Goal: Task Accomplishment & Management: Use online tool/utility

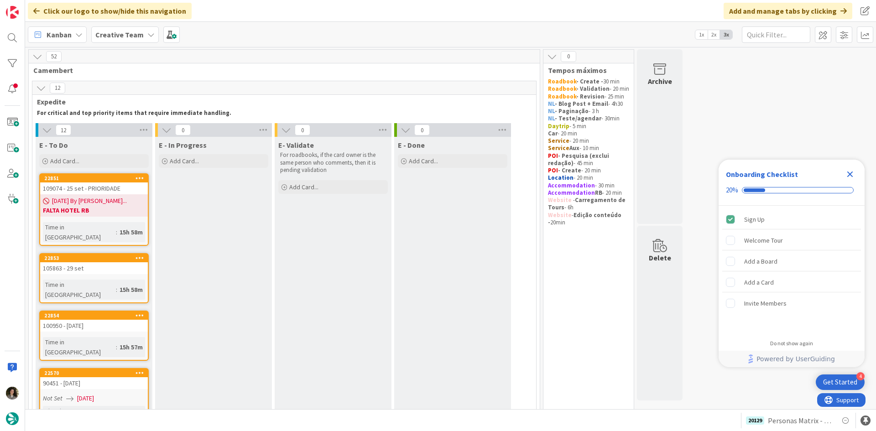
click at [854, 172] on icon "Close Checklist" at bounding box center [849, 174] width 11 height 11
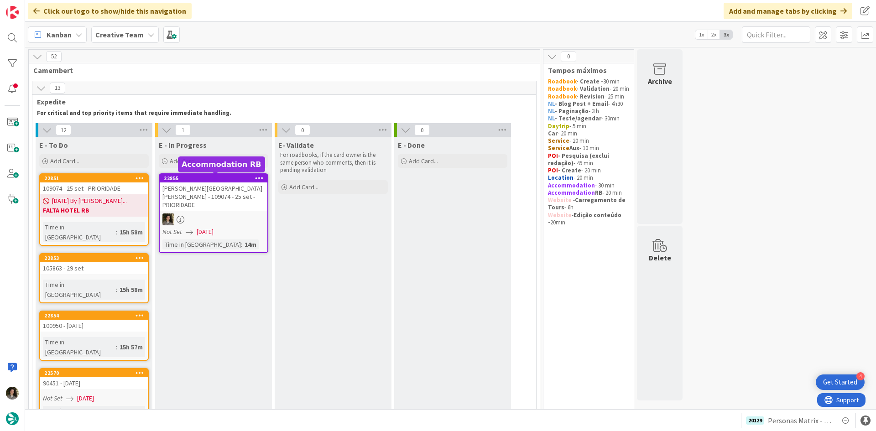
click at [189, 213] on div at bounding box center [214, 219] width 108 height 12
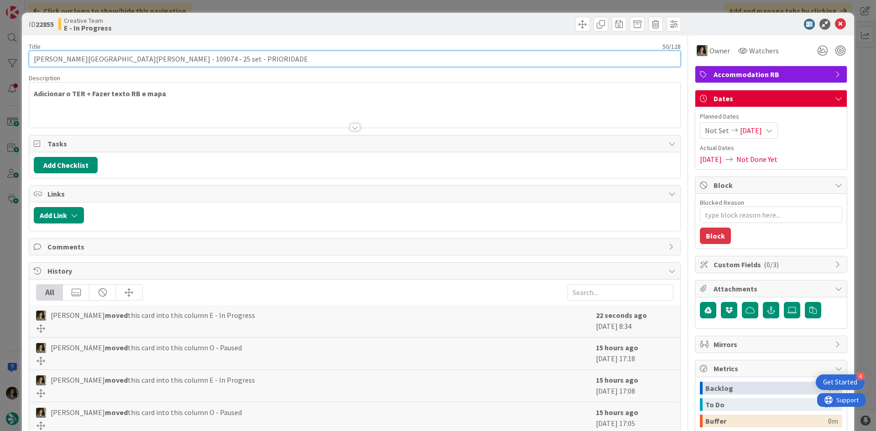
drag, startPoint x: 96, startPoint y: 57, endPoint x: 13, endPoint y: 55, distance: 82.6
click at [13, 55] on div "ID 22855 Creative Team E - In Progress Title 50 / 128 [PERSON_NAME][GEOGRAPHIC_…" at bounding box center [438, 215] width 876 height 431
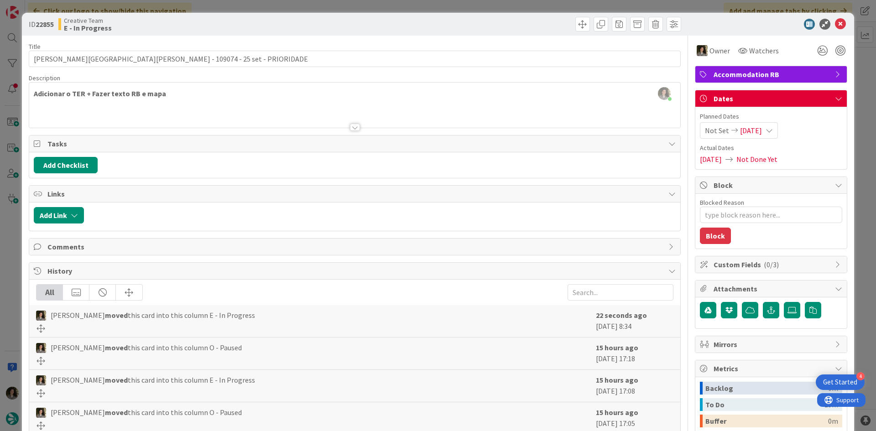
click at [351, 122] on div at bounding box center [354, 115] width 651 height 23
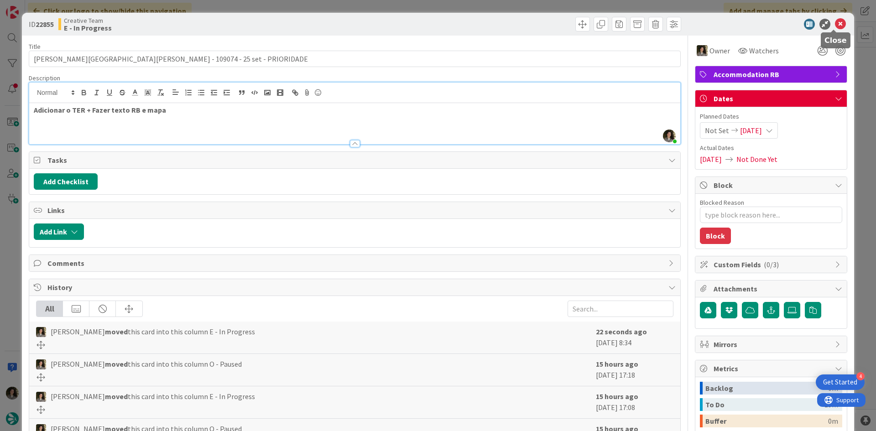
click at [835, 21] on icon at bounding box center [840, 24] width 11 height 11
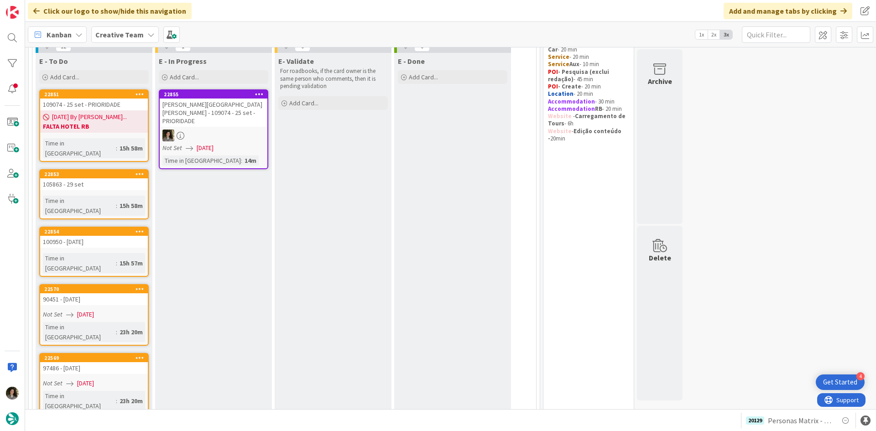
scroll to position [75, 0]
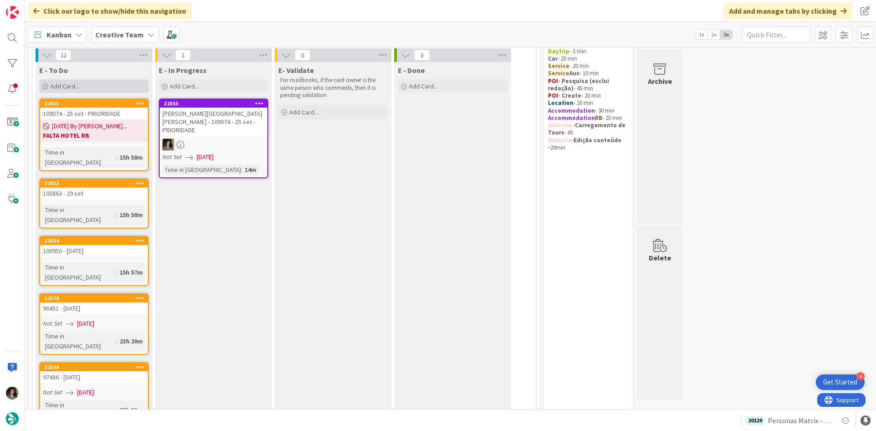
click at [52, 86] on span "Add Card..." at bounding box center [64, 86] width 29 height 8
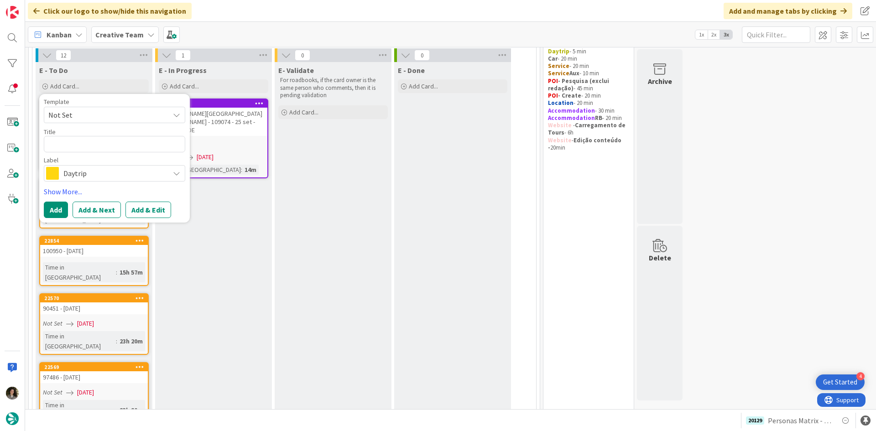
click at [72, 174] on span "Daytrip" at bounding box center [113, 173] width 101 height 13
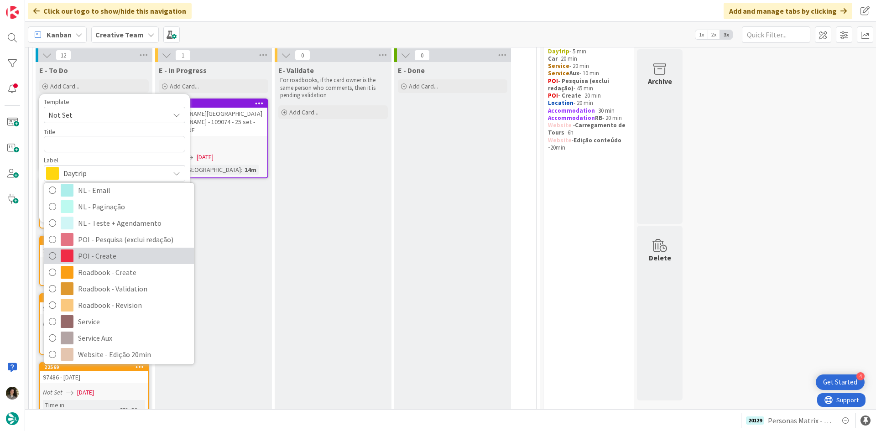
scroll to position [104, 0]
click at [106, 256] on span "POI - Create" at bounding box center [133, 256] width 111 height 14
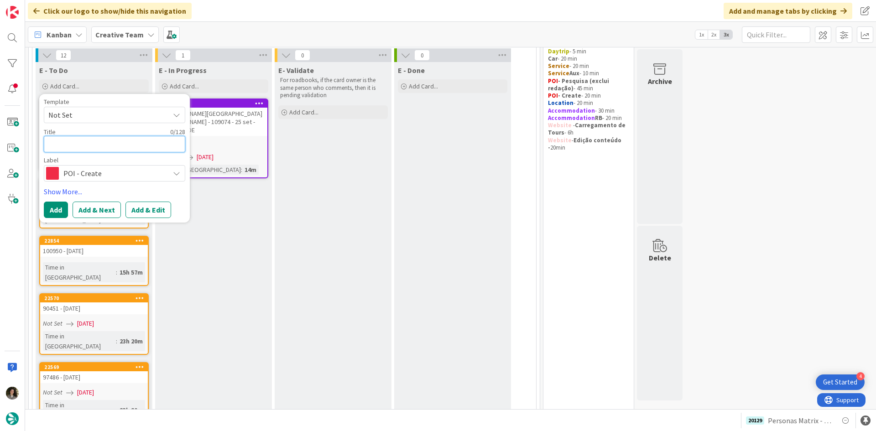
click at [76, 143] on textarea at bounding box center [114, 144] width 141 height 16
type textarea "x"
type textarea "P"
type textarea "x"
type textarea "Pa"
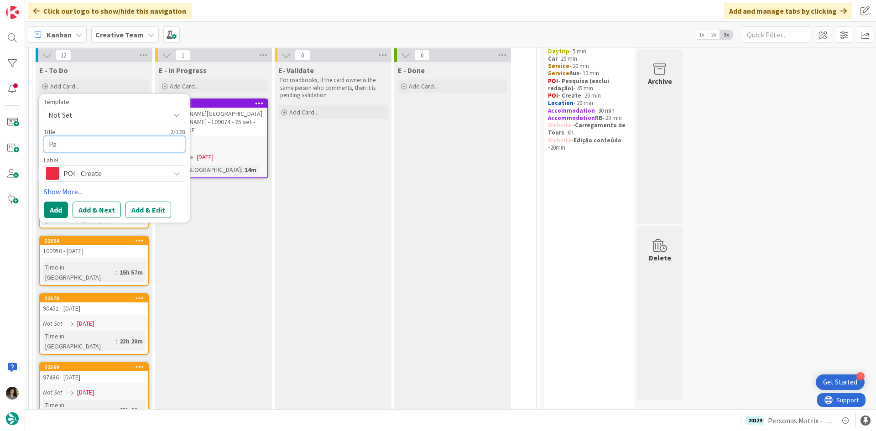
type textarea "x"
type textarea "Par"
type textarea "x"
type textarea "Park"
type textarea "x"
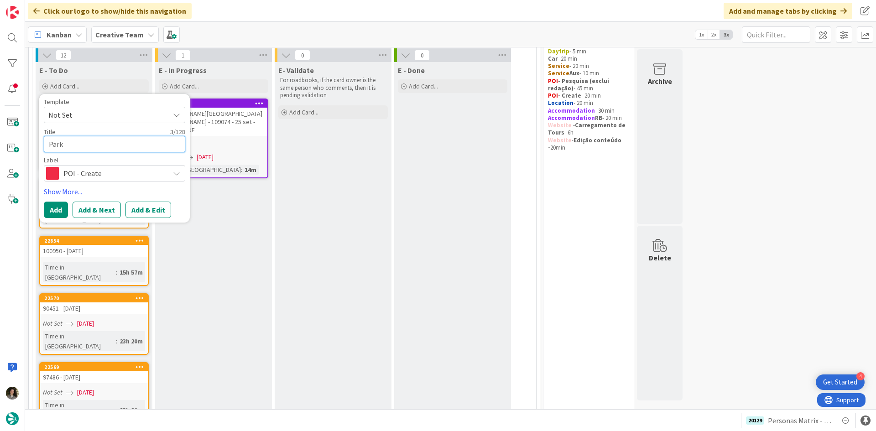
type textarea "Parki"
type textarea "x"
type textarea "Parking"
type textarea "x"
type textarea "Parking"
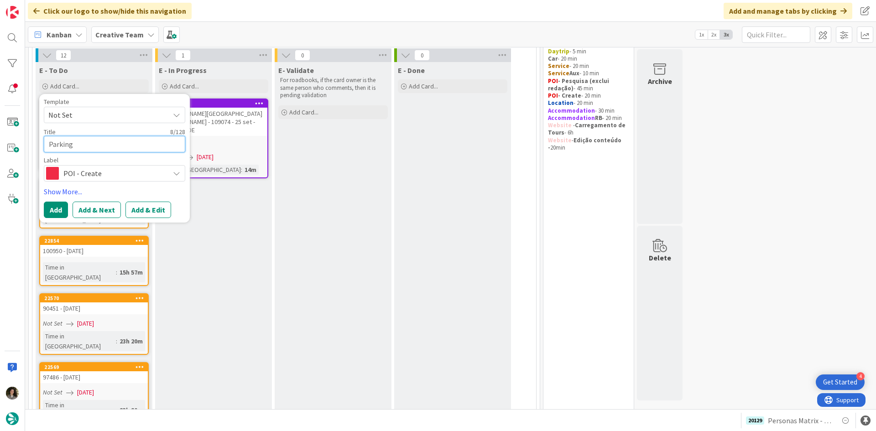
type textarea "x"
type textarea "Parking"
type textarea "x"
type textarea "[PERSON_NAME]"
type textarea "x"
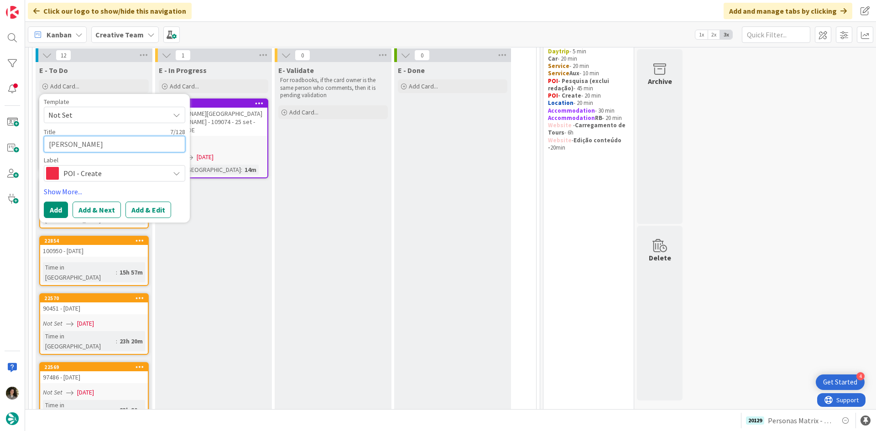
type textarea "Parki"
type textarea "x"
type textarea "Park"
type textarea "x"
type textarea "Par"
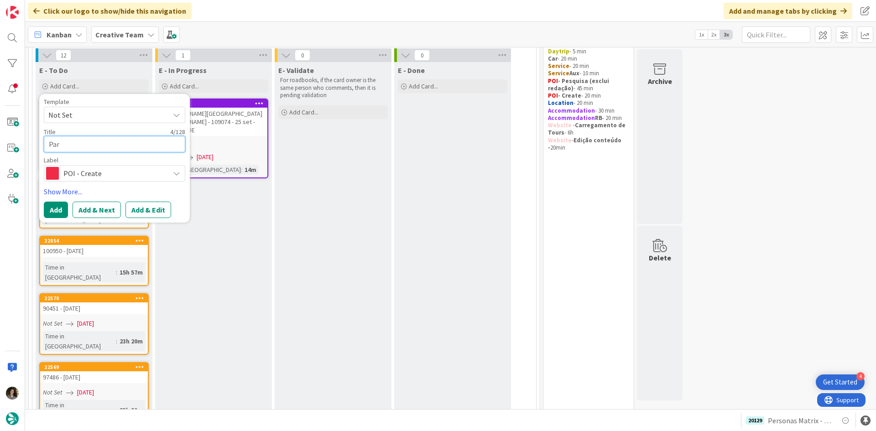
type textarea "x"
type textarea "Pa"
type textarea "x"
type textarea "P"
type textarea "x"
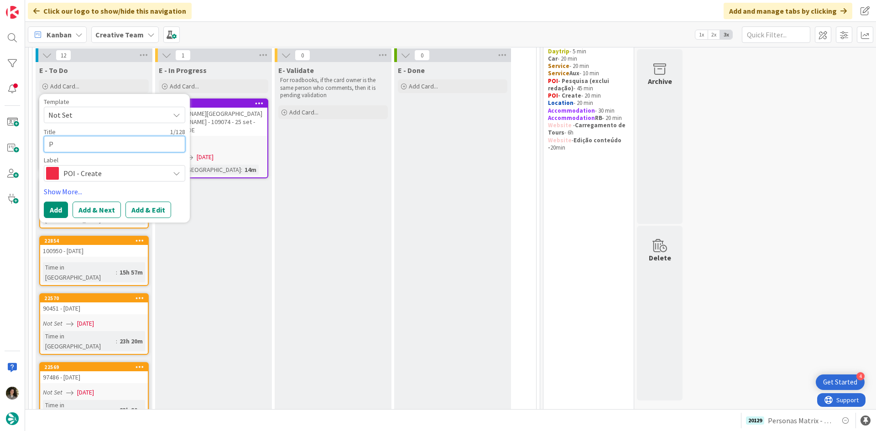
type textarea "Po"
type textarea "x"
type textarea "Poi"
type textarea "x"
type textarea "Poi"
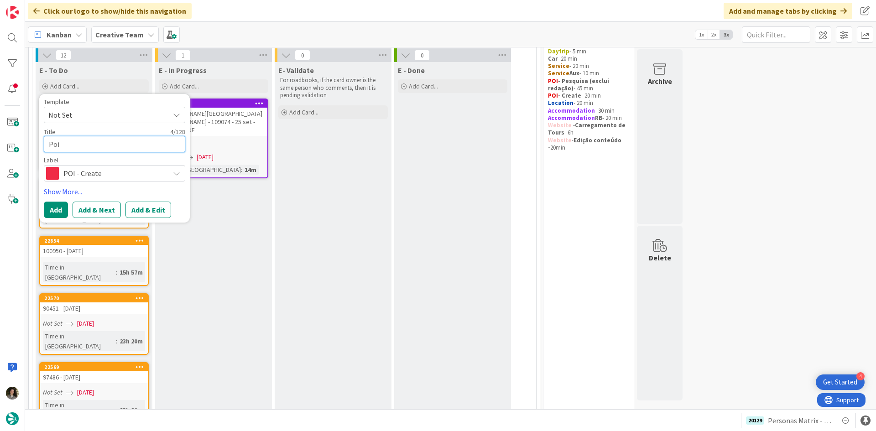
type textarea "x"
type textarea "Poi p"
type textarea "x"
type textarea "Poi"
type textarea "x"
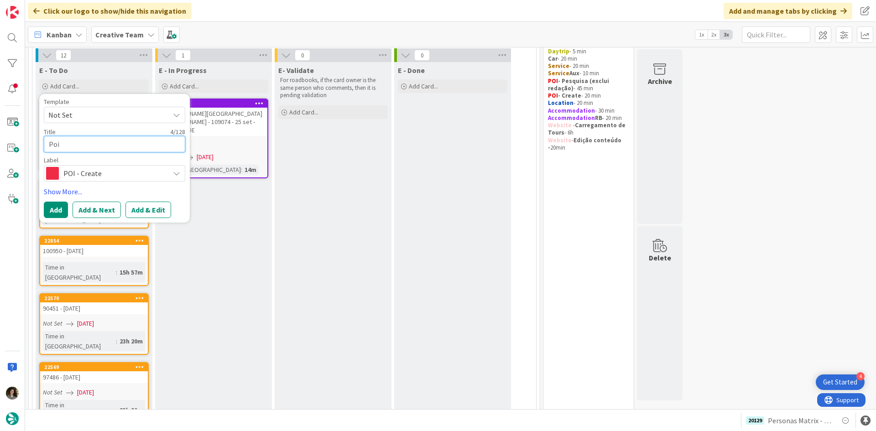
type textarea "Poi"
type textarea "x"
type textarea "Po"
type textarea "x"
type textarea "P"
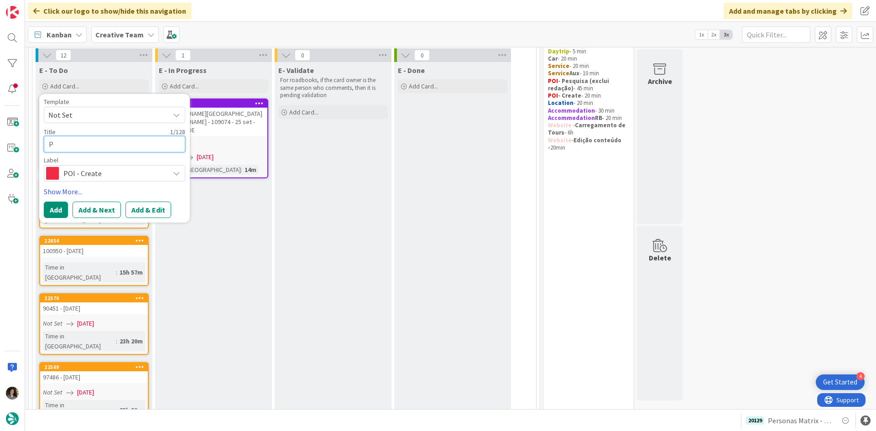
type textarea "x"
type textarea "PO"
type textarea "x"
type textarea "POI"
type textarea "x"
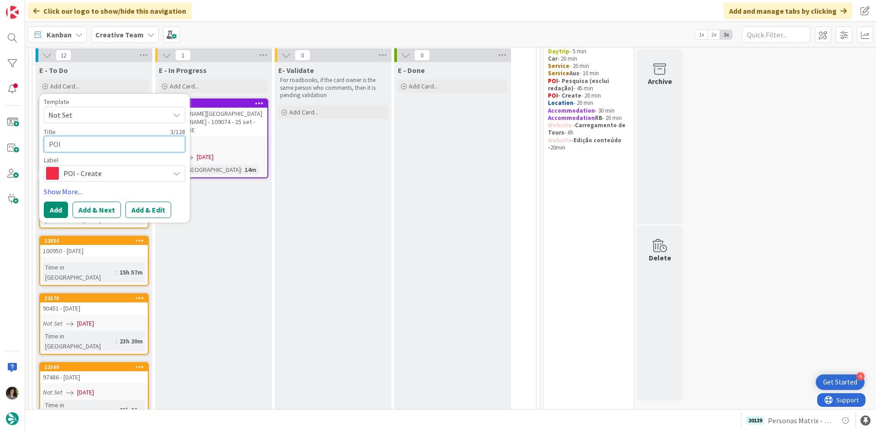
type textarea "POI"
type textarea "x"
type textarea "POI P"
type textarea "x"
type textarea "POI P"
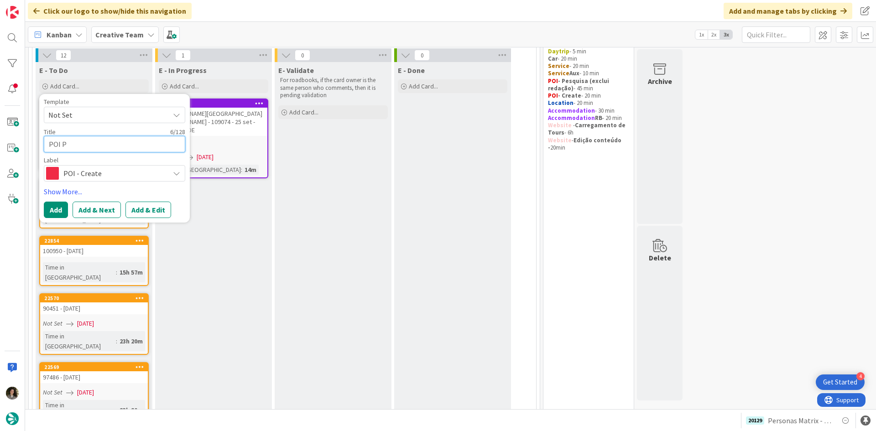
type textarea "x"
type textarea "POI P -"
type textarea "x"
type textarea "POI P -"
type textarea "x"
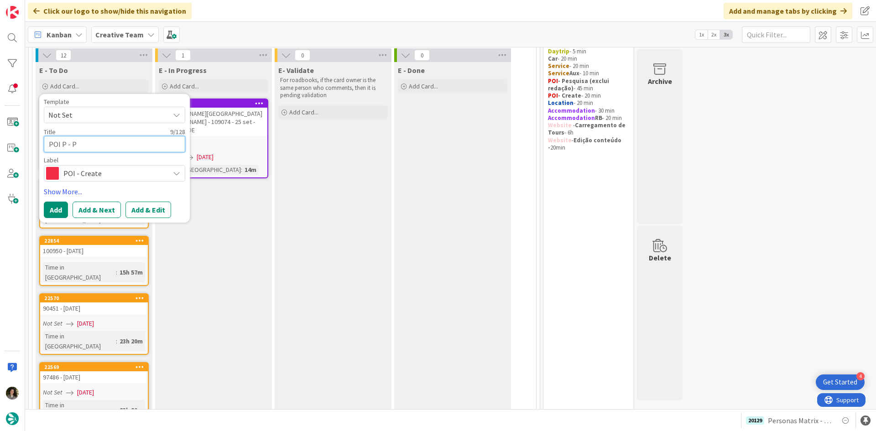
type textarea "POI P - Pa"
type textarea "x"
type textarea "POI P - Par"
type textarea "x"
type textarea "POI P - Park"
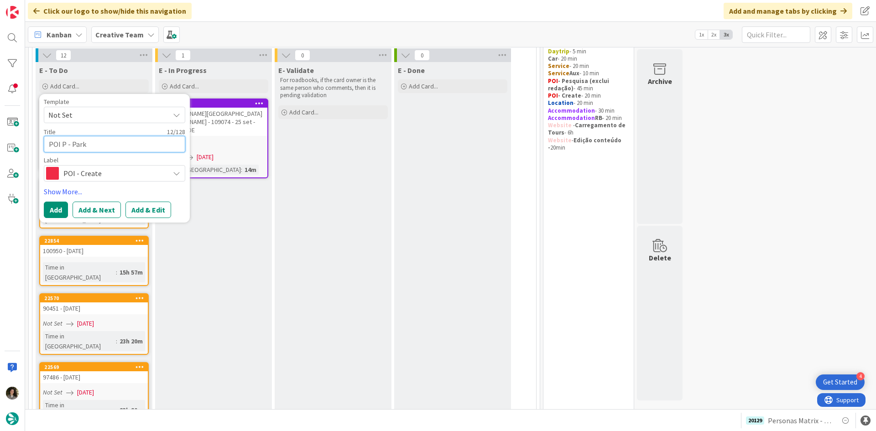
type textarea "x"
type textarea "POI P - Parki"
type textarea "x"
type textarea "POI P - Parking"
type textarea "x"
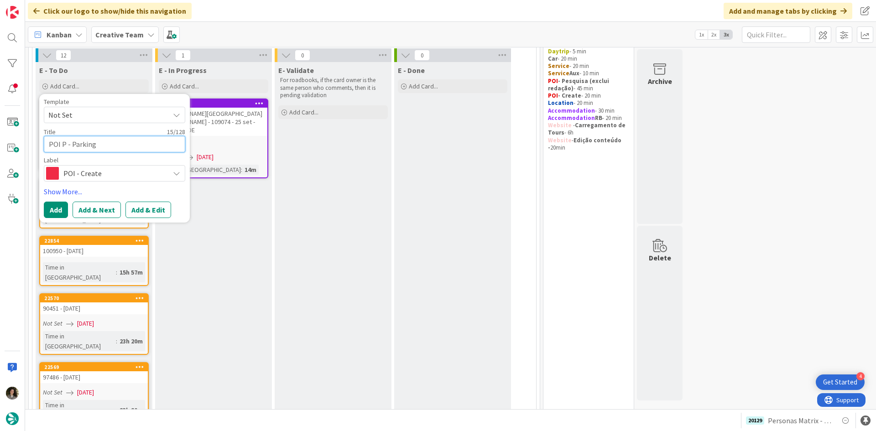
type textarea "POI P - Parking"
type textarea "x"
type textarea "POI P - Parking C"
type textarea "x"
type textarea "POI P - Parking Ca"
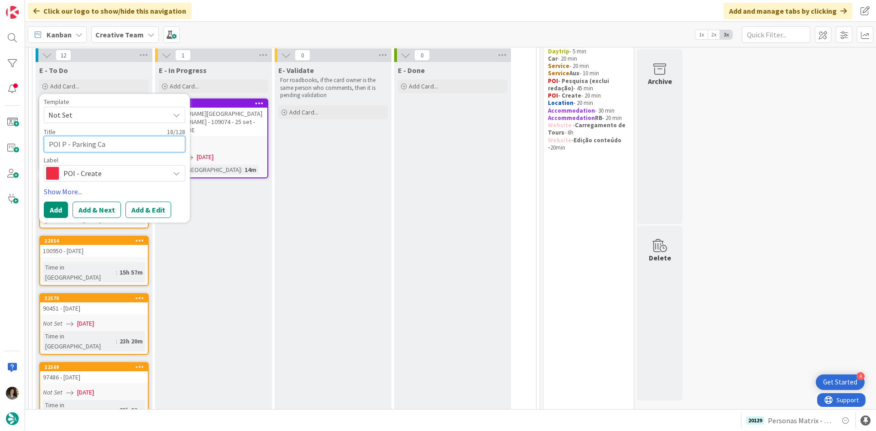
type textarea "x"
type textarea "POI P - Parking Car"
type textarea "x"
type textarea "POI P - Parking [PERSON_NAME]"
type textarea "x"
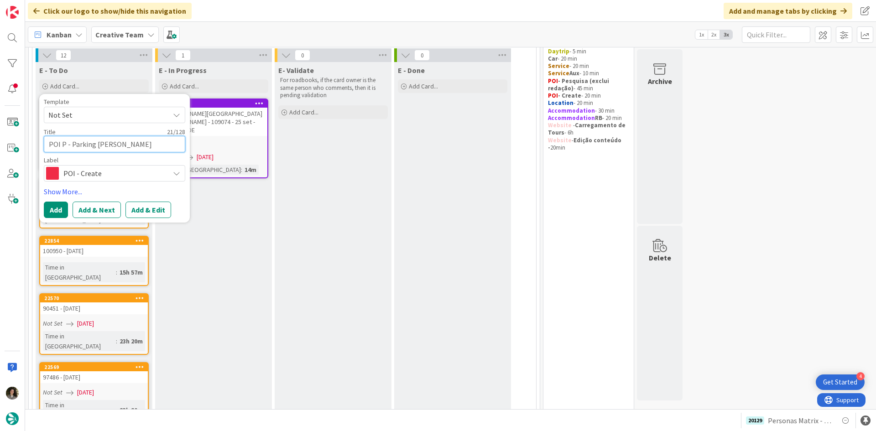
type textarea "POI P - Parking Carre"
type textarea "x"
type textarea "POI P - Parking Carrer"
type textarea "x"
type textarea "POI P - Parking Carrer"
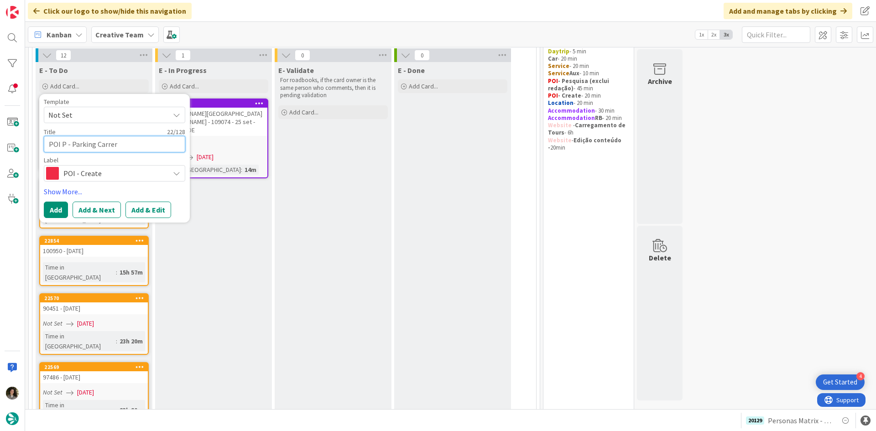
type textarea "x"
type textarea "POI P - Parking Carrer d"
type textarea "x"
type textarea "POI P - Parking Carrer de"
type textarea "x"
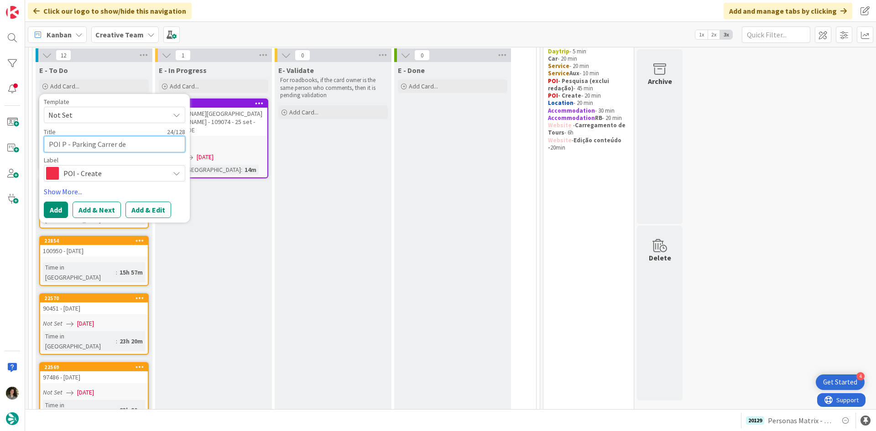
type textarea "POI P - Parking Carrer del"
type textarea "x"
type textarea "POI P - Parking Carrer del"
type textarea "x"
type textarea "POI P - Parking Carrer del M"
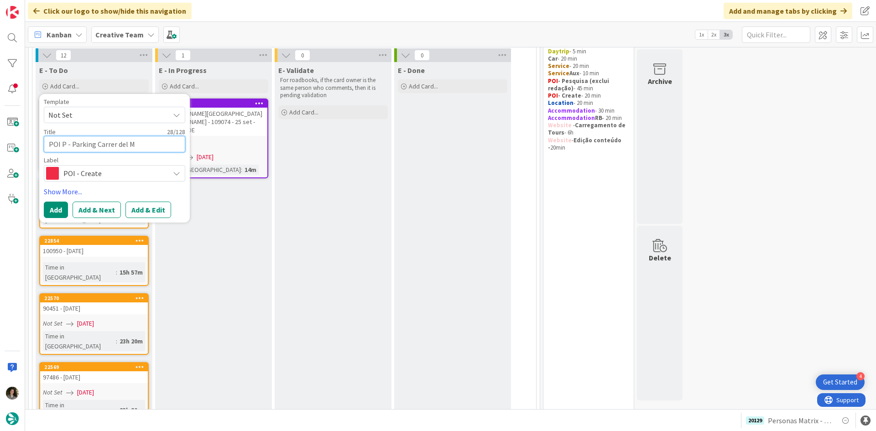
type textarea "x"
type textarea "POI P - Parking [GEOGRAPHIC_DATA]"
type textarea "x"
type textarea "POI P - Parking [GEOGRAPHIC_DATA]"
type textarea "x"
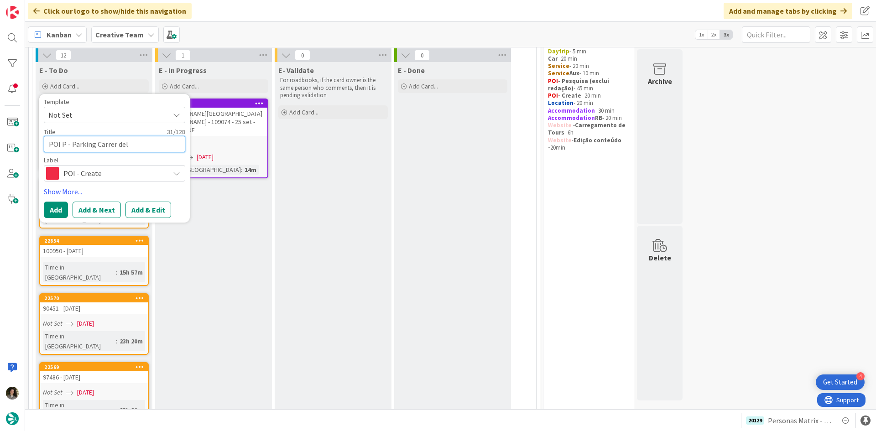
type textarea "POI P - Parking Carrer del [PERSON_NAME]"
click at [53, 210] on button "Add" at bounding box center [56, 210] width 24 height 16
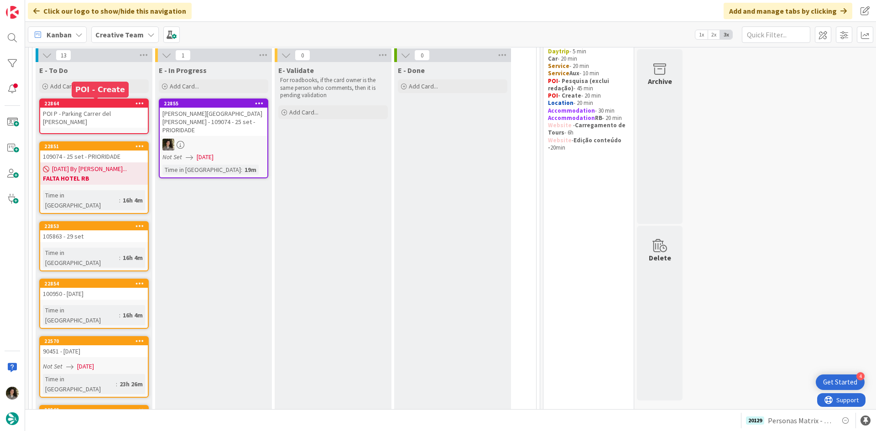
click at [104, 108] on div "POI P - Parking Carrer del [PERSON_NAME]" at bounding box center [94, 118] width 108 height 20
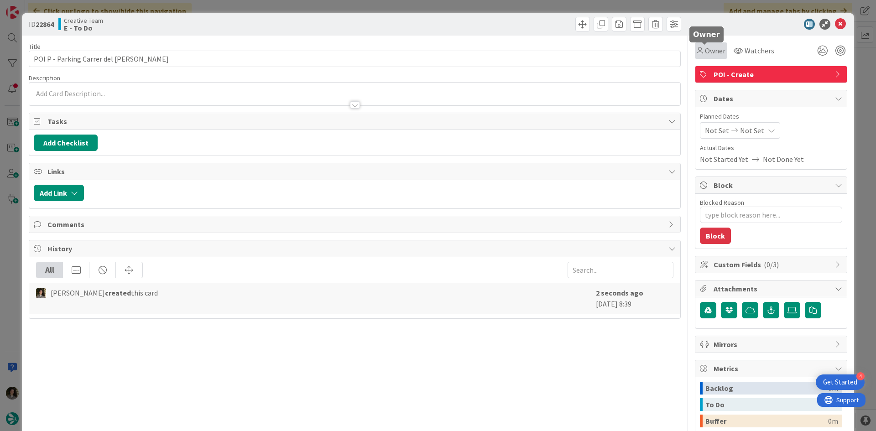
click at [707, 51] on span "Owner" at bounding box center [715, 50] width 21 height 11
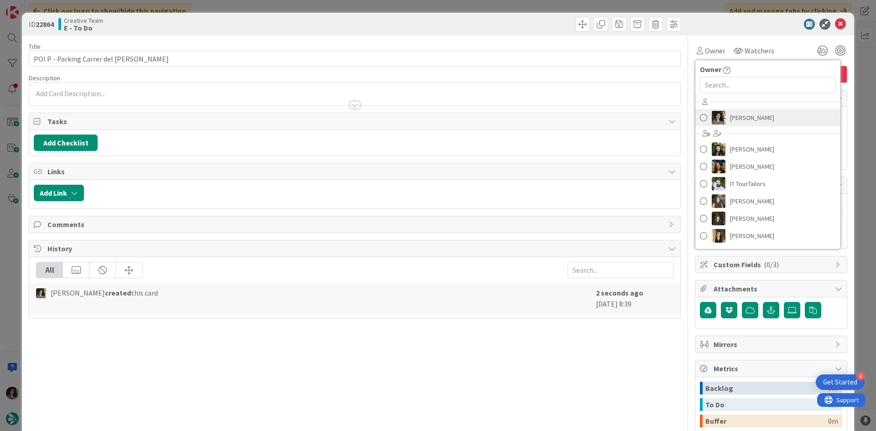
click at [730, 111] on span "[PERSON_NAME]" at bounding box center [752, 118] width 44 height 14
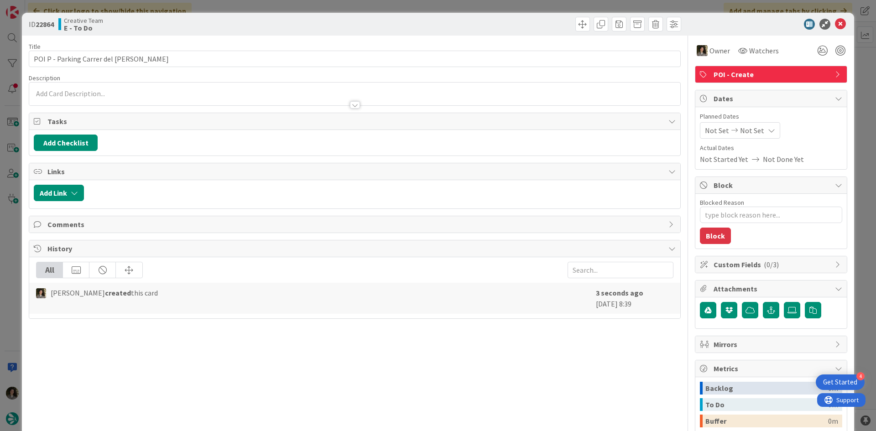
type textarea "x"
click at [752, 127] on span "Not Set" at bounding box center [752, 130] width 24 height 11
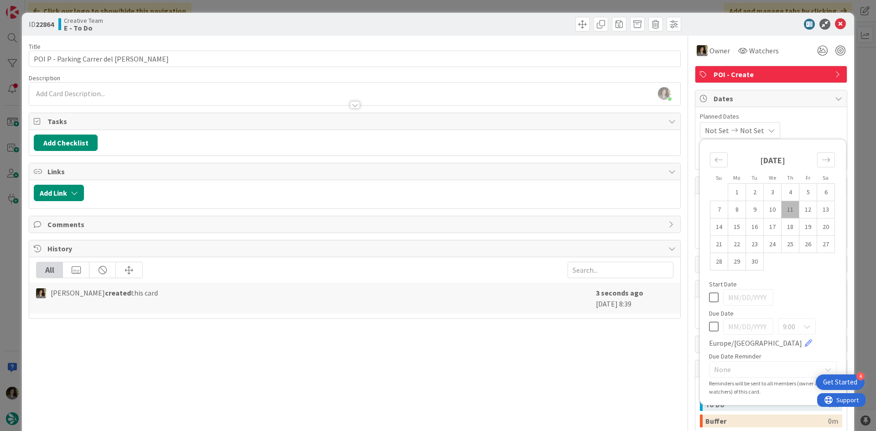
click at [709, 328] on icon at bounding box center [714, 326] width 10 height 11
type input "[DATE]"
click at [545, 372] on div "Title 31 / 128 POI P - Parking Carrer del [PERSON_NAME] Description [PERSON_NAM…" at bounding box center [355, 284] width 652 height 497
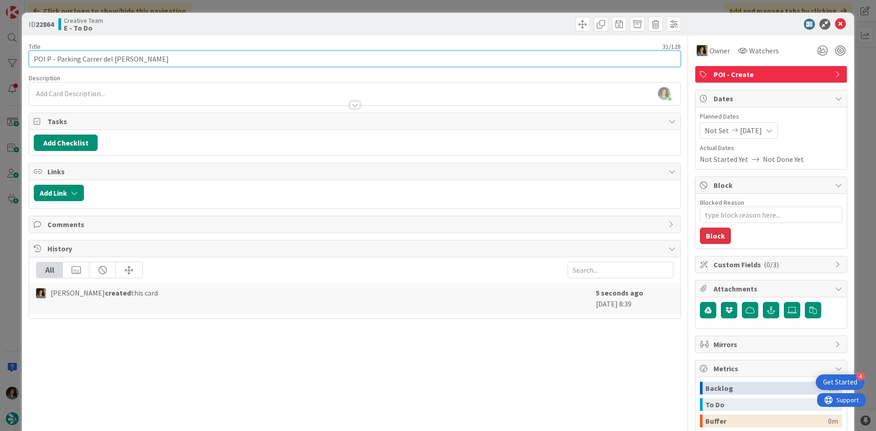
drag, startPoint x: 142, startPoint y: 58, endPoint x: 56, endPoint y: 65, distance: 86.9
click at [56, 65] on input "POI P - Parking Carrer del [PERSON_NAME]" at bounding box center [355, 59] width 652 height 16
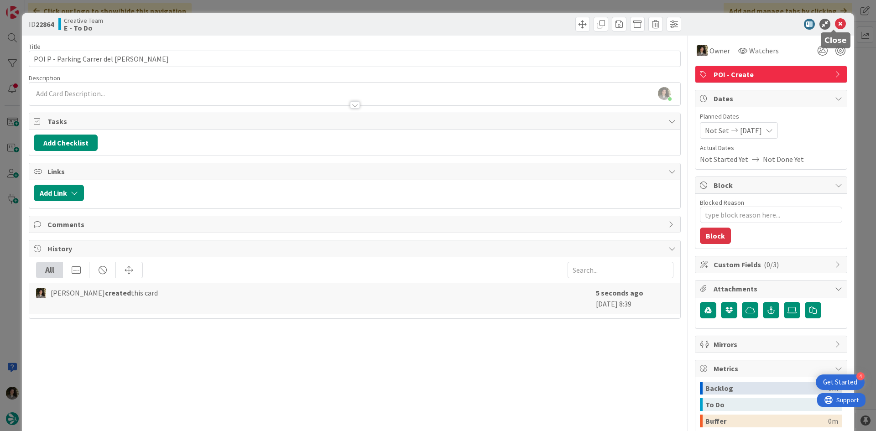
click at [835, 21] on icon at bounding box center [840, 24] width 11 height 11
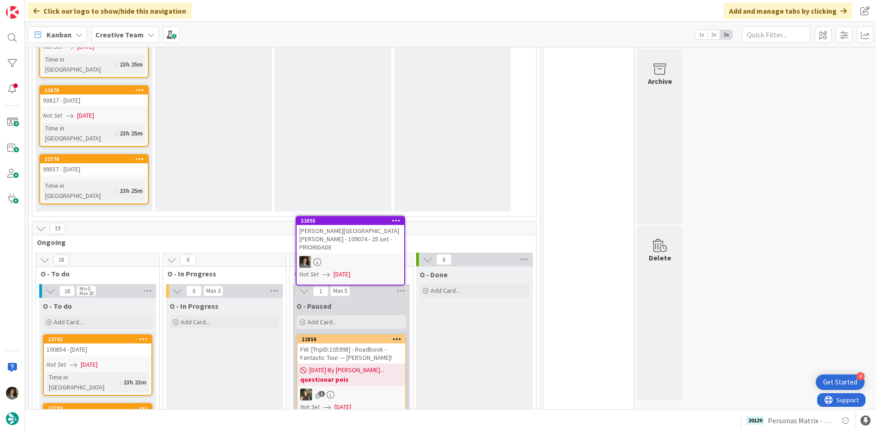
scroll to position [844, 0]
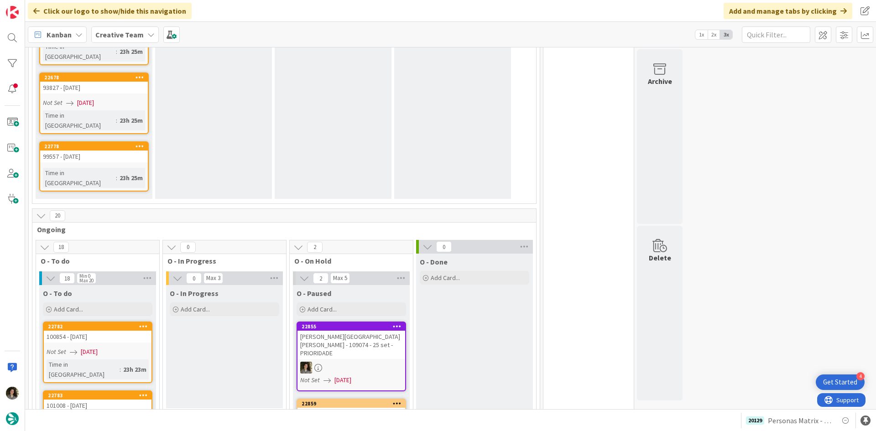
click at [369, 331] on div "[PERSON_NAME][GEOGRAPHIC_DATA][PERSON_NAME] - 109074 - 25 set - PRIORIDADE" at bounding box center [351, 345] width 108 height 28
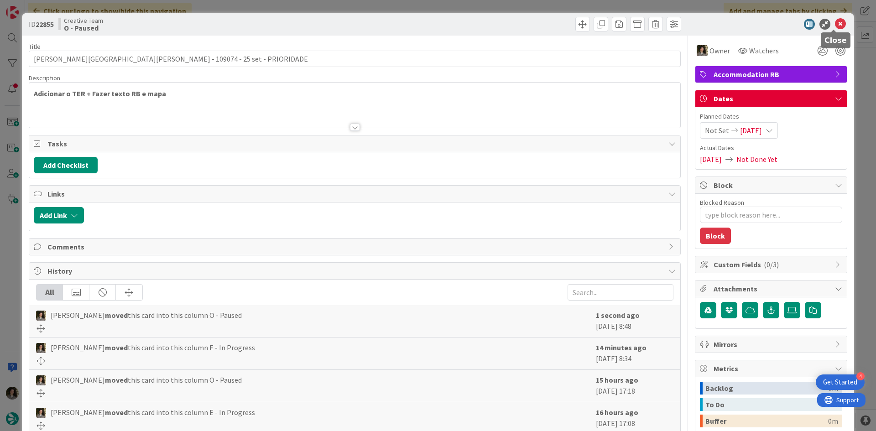
click at [835, 26] on icon at bounding box center [840, 24] width 11 height 11
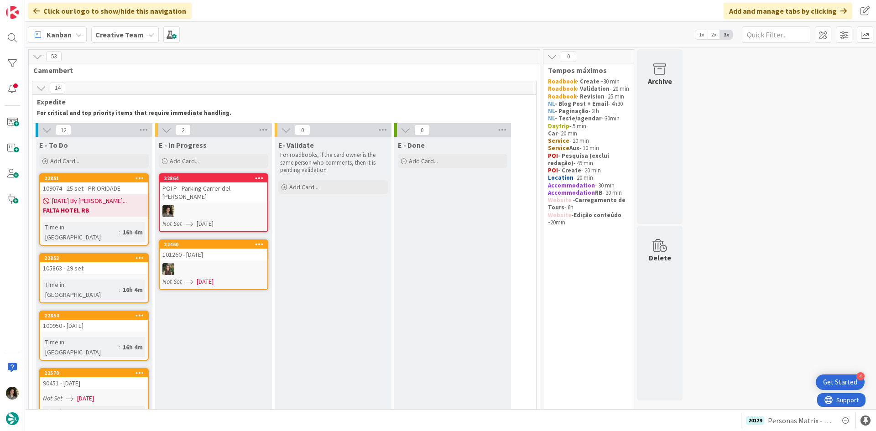
click at [229, 194] on div "POI P - Parking Carrer del [PERSON_NAME]" at bounding box center [214, 192] width 108 height 20
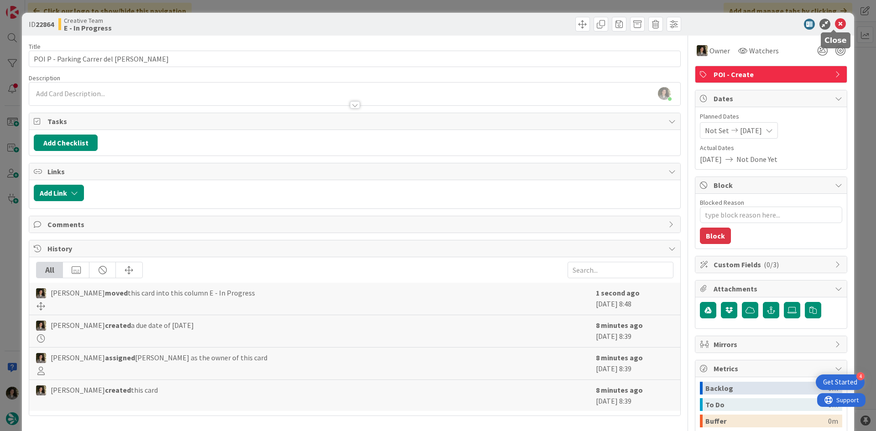
click at [835, 21] on icon at bounding box center [840, 24] width 11 height 11
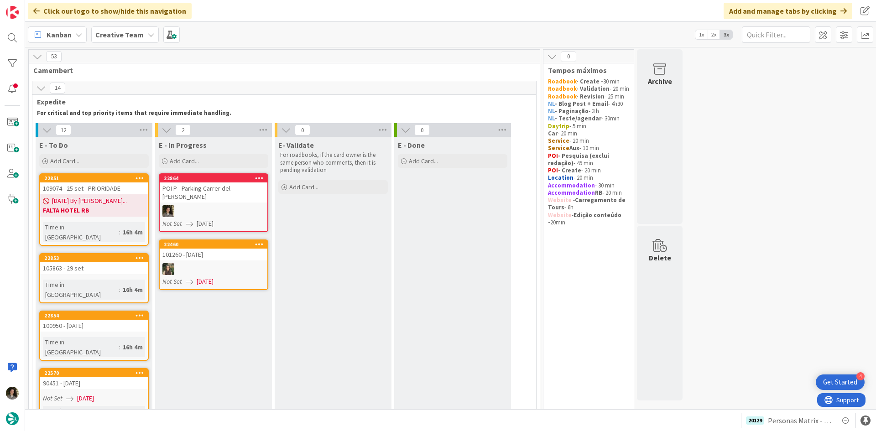
click at [237, 205] on div at bounding box center [214, 211] width 108 height 12
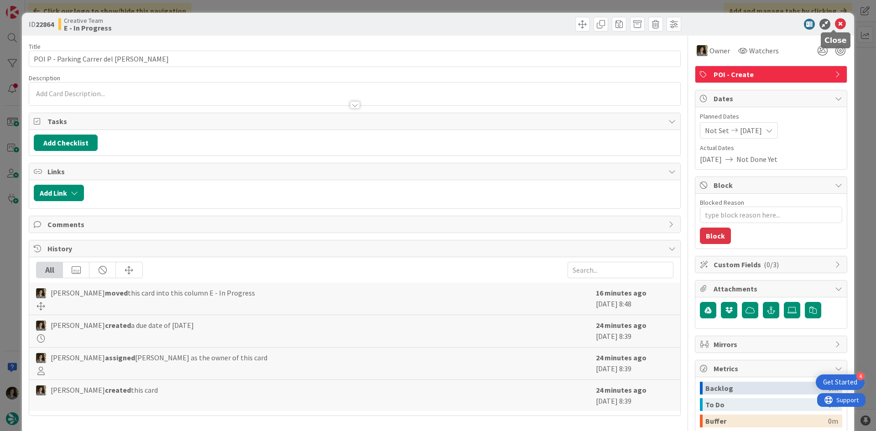
click at [835, 26] on icon at bounding box center [840, 24] width 11 height 11
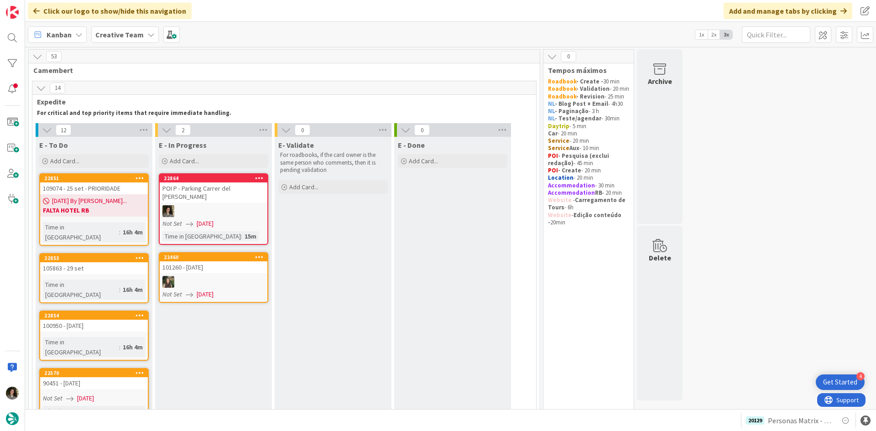
click at [204, 69] on span "Camembert" at bounding box center [280, 70] width 495 height 9
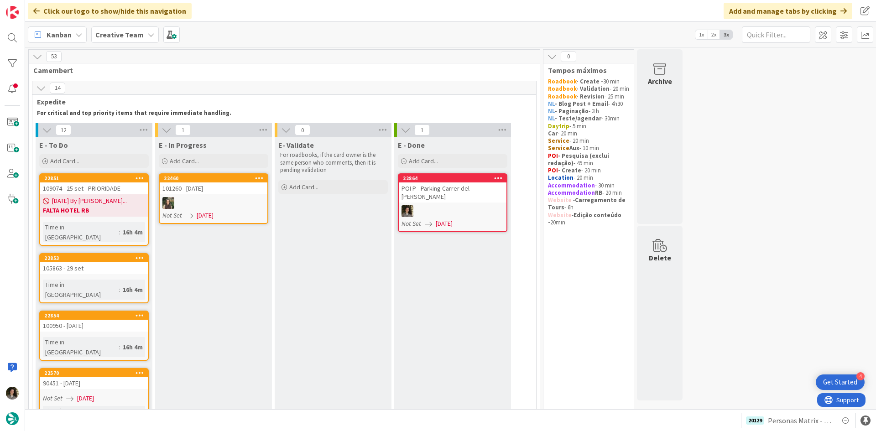
click at [465, 196] on link "22864 POI P - Parking Carrer del [PERSON_NAME] Not Set [DATE]" at bounding box center [452, 202] width 109 height 59
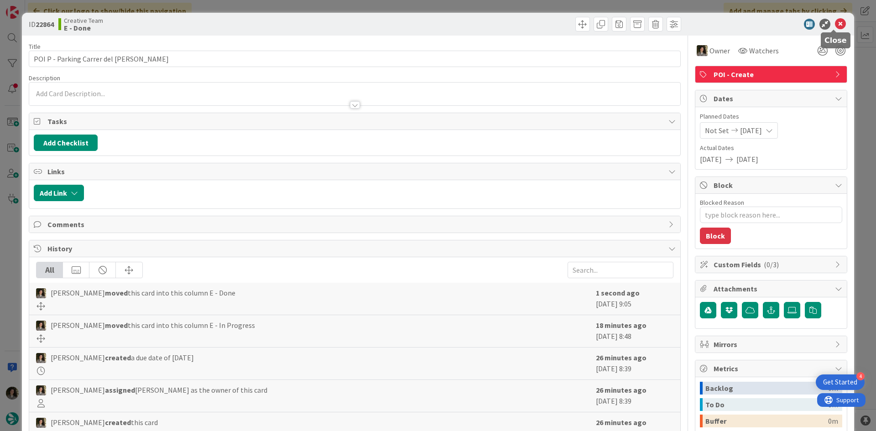
click at [835, 22] on icon at bounding box center [840, 24] width 11 height 11
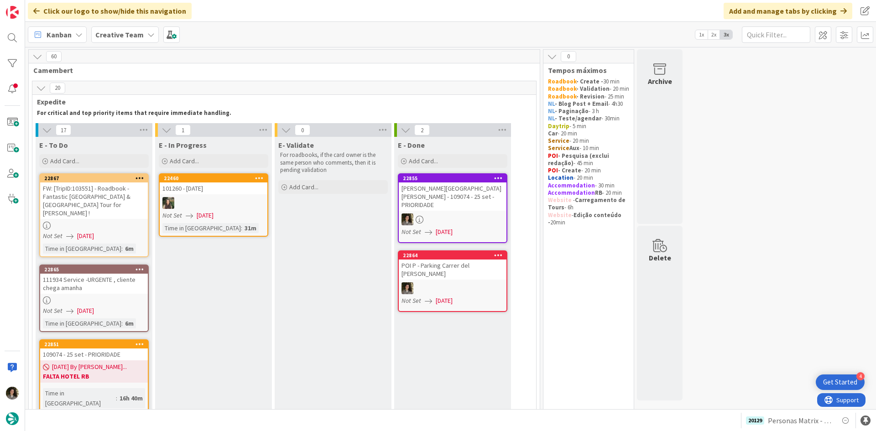
click at [461, 202] on div "[PERSON_NAME][GEOGRAPHIC_DATA][PERSON_NAME] - 109074 - 25 set - PRIORIDADE" at bounding box center [453, 196] width 108 height 28
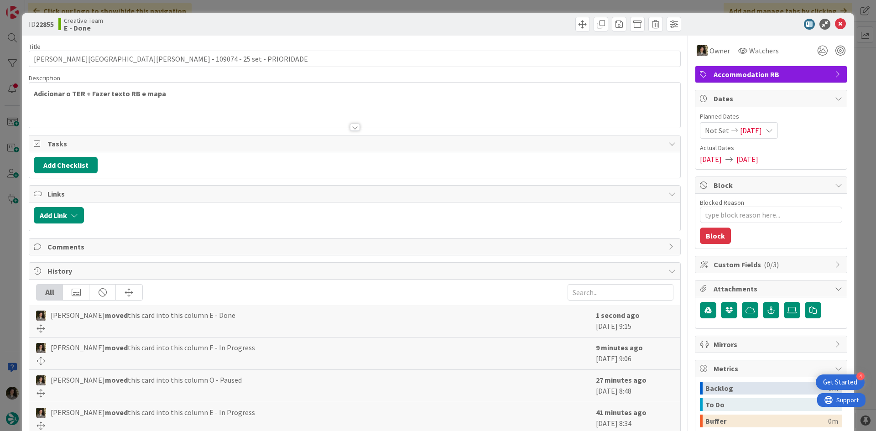
click at [810, 76] on span "Accommodation RB" at bounding box center [771, 74] width 117 height 11
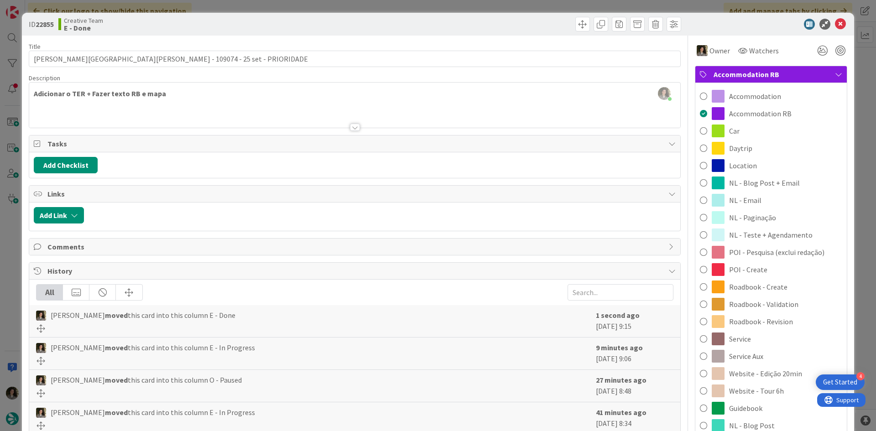
click at [808, 71] on span "Accommodation RB" at bounding box center [771, 74] width 117 height 11
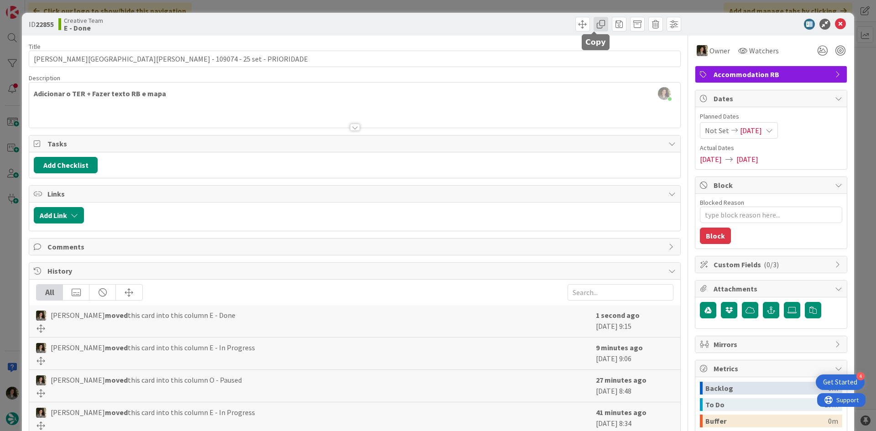
click at [596, 29] on span at bounding box center [600, 24] width 15 height 15
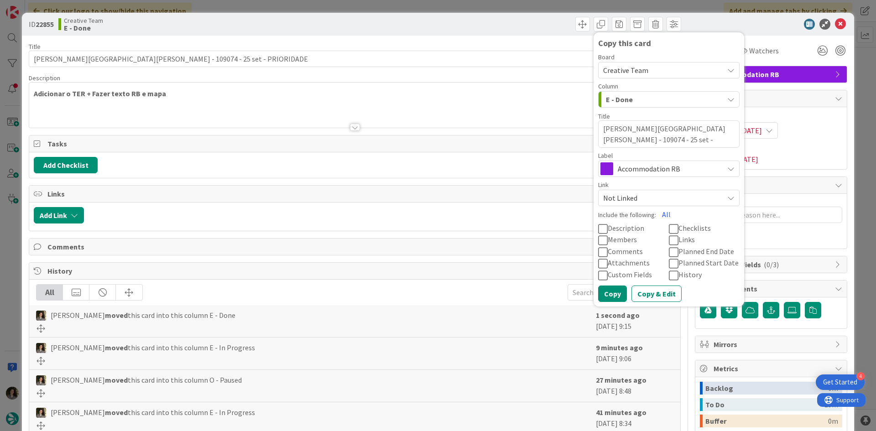
click at [656, 140] on textarea "[PERSON_NAME][GEOGRAPHIC_DATA][PERSON_NAME] - 109074 - 25 set - PRIORIDADE" at bounding box center [668, 133] width 141 height 27
type textarea "x"
type textarea "[PERSON_NAME][GEOGRAPHIC_DATA][PERSON_NAME] - 109074 - 25 set - PRIORIDADE"
type textarea "x"
type textarea "[PERSON_NAME][GEOGRAPHIC_DATA][PERSON_NAME] - 109074 - 25 set - PRIORIDADE /"
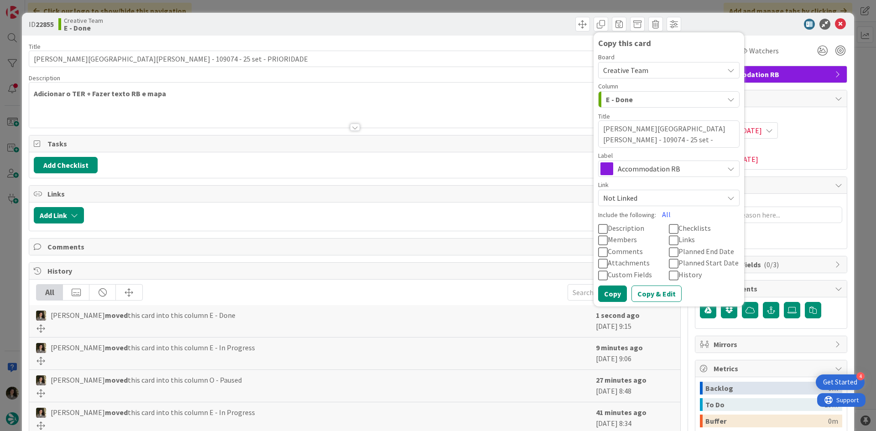
type textarea "x"
type textarea "[PERSON_NAME][GEOGRAPHIC_DATA][PERSON_NAME] - 109074 - 25 set - PRIORIDADE /"
type textarea "x"
type textarea "[PERSON_NAME][GEOGRAPHIC_DATA][PERSON_NAME] - 109074 - 25 set - PRIORIDADE / C"
type textarea "x"
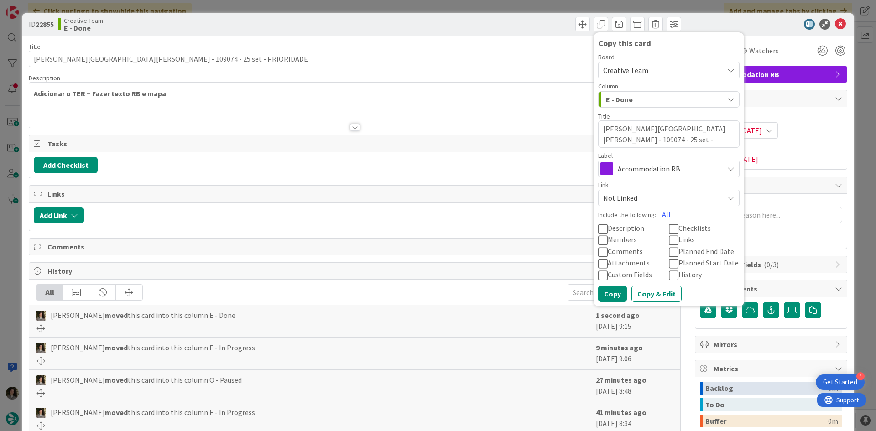
type textarea "[PERSON_NAME][GEOGRAPHIC_DATA][PERSON_NAME] - 109074 - 25 set - PRIORIDADE /"
type textarea "x"
type textarea "[PERSON_NAME][GEOGRAPHIC_DATA][PERSON_NAME] - 109074 - 25 set - PRIORIDADE /"
type textarea "x"
type textarea "[PERSON_NAME][GEOGRAPHIC_DATA][PERSON_NAME] - 109074 - 25 set - PRIORIDADE"
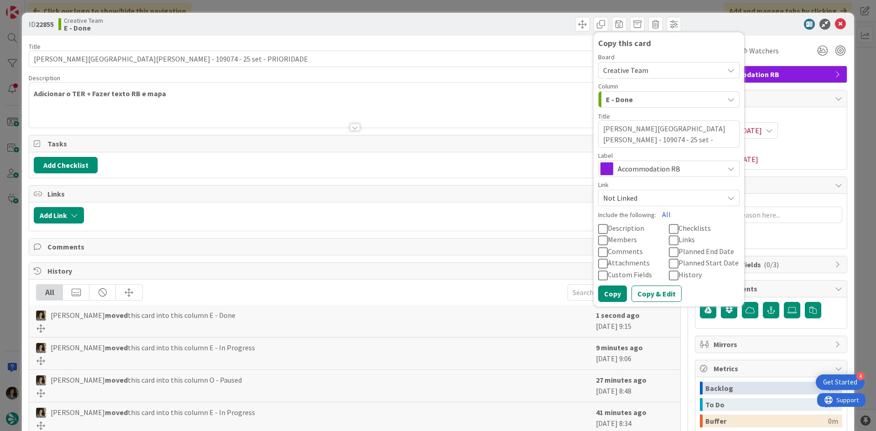
type textarea "x"
type textarea "[PERSON_NAME][GEOGRAPHIC_DATA][PERSON_NAME] - 109074 - 25 set - PRIORIDADE -"
type textarea "x"
type textarea "[PERSON_NAME][GEOGRAPHIC_DATA][PERSON_NAME] - 109074 - 25 set - PRIORIDADE -"
type textarea "x"
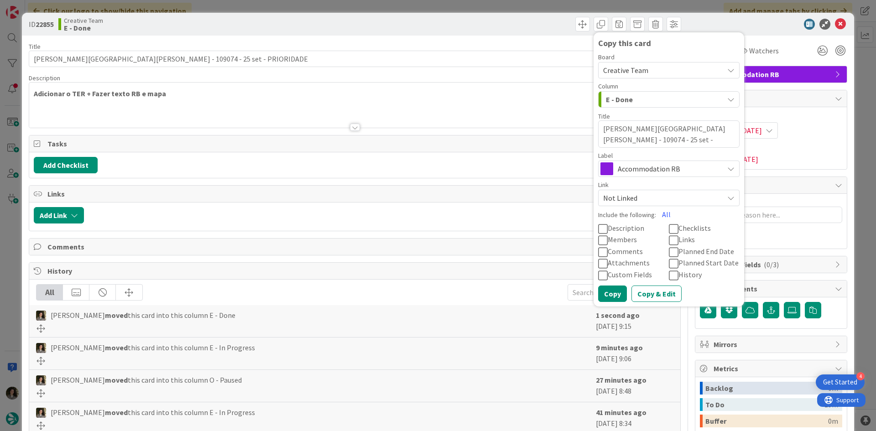
type textarea "[PERSON_NAME][GEOGRAPHIC_DATA][PERSON_NAME] - 109074 - 25 set - PRIORIDADE - c"
type textarea "x"
type textarea "[PERSON_NAME][GEOGRAPHIC_DATA][PERSON_NAME] - 109074 - 25 set - PRIORIDADE - cO"
type textarea "x"
type textarea "[PERSON_NAME][GEOGRAPHIC_DATA][PERSON_NAME] - 109074 - 25 set - PRIORIDADE - cON"
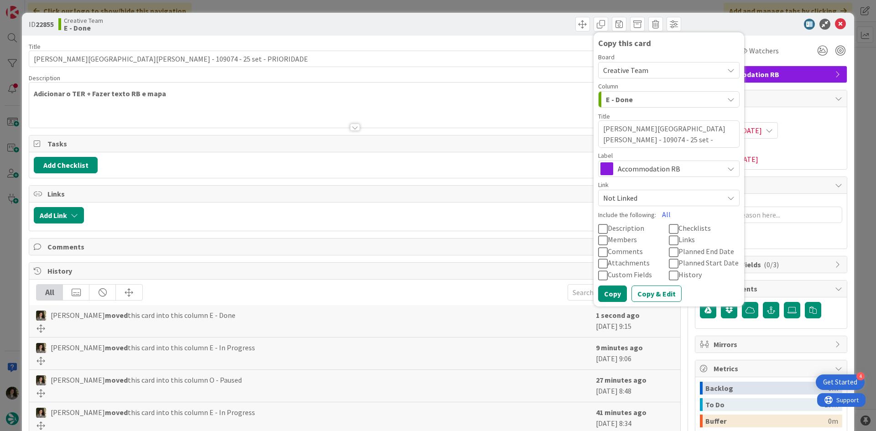
type textarea "x"
type textarea "[PERSON_NAME][GEOGRAPHIC_DATA][PERSON_NAME] - 109074 - 25 set - PRIORIDADE - cO"
type textarea "x"
type textarea "[PERSON_NAME][GEOGRAPHIC_DATA][PERSON_NAME] - 109074 - 25 set - PRIORIDADE - c"
type textarea "x"
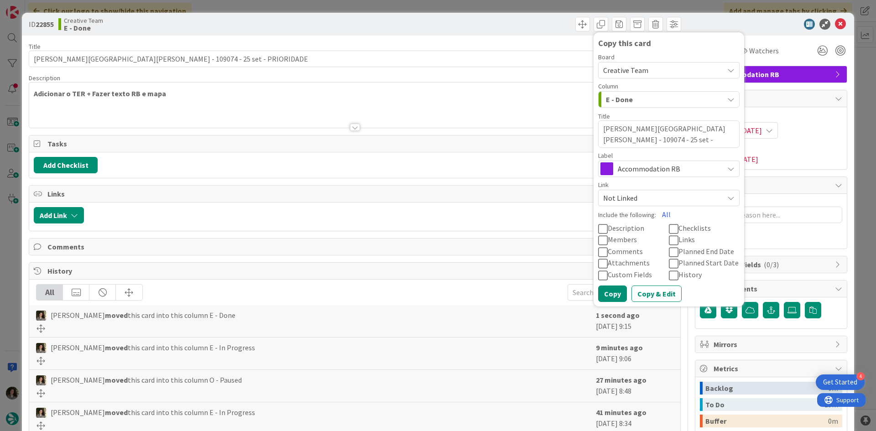
type textarea "[PERSON_NAME][GEOGRAPHIC_DATA][PERSON_NAME] - 109074 - 25 set - PRIORIDADE -"
type textarea "x"
type textarea "[PERSON_NAME][GEOGRAPHIC_DATA][PERSON_NAME] - 109074 - 25 set - PRIORIDADE - c"
type textarea "x"
type textarea "[PERSON_NAME][GEOGRAPHIC_DATA][PERSON_NAME] - 109074 - 25 set - PRIORIDADE - co"
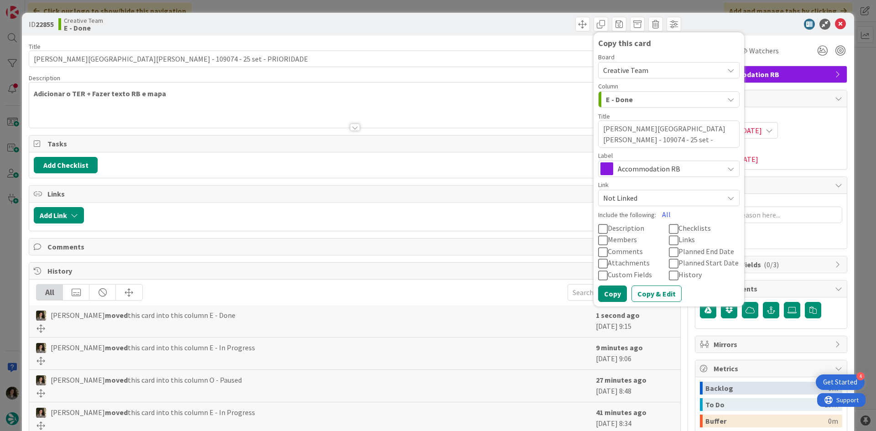
type textarea "x"
type textarea "[PERSON_NAME][GEOGRAPHIC_DATA][PERSON_NAME] - 109074 - 25 set - PRIORIDADE - con"
type textarea "x"
type textarea "[PERSON_NAME][GEOGRAPHIC_DATA][PERSON_NAME] - 109074 - 25 set - PRIORIDADE - co"
type textarea "x"
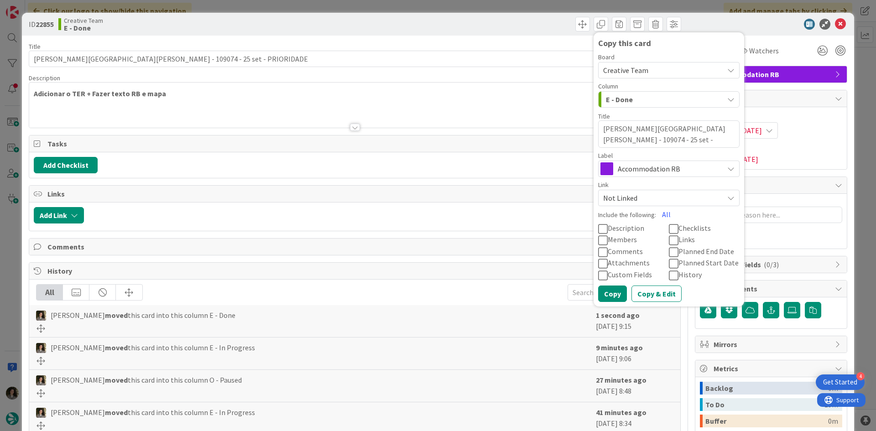
type textarea "[PERSON_NAME][GEOGRAPHIC_DATA][PERSON_NAME] - 109074 - 25 set - PRIORIDADE -"
type textarea "x"
type textarea "[PERSON_NAME][GEOGRAPHIC_DATA][PERSON_NAME] - 109074 - 25 set - PRIORIDADE - C"
type textarea "x"
type textarea "[PERSON_NAME][GEOGRAPHIC_DATA][PERSON_NAME] - 109074 - 25 set - PRIORIDADE - CO"
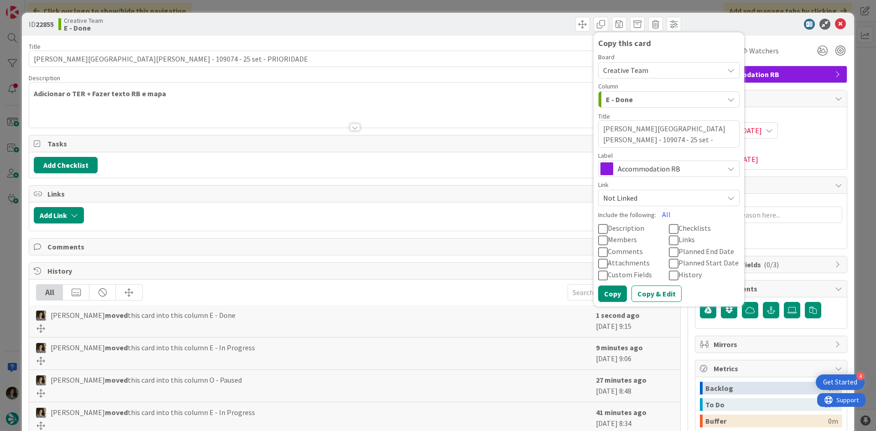
type textarea "x"
type textarea "[PERSON_NAME][GEOGRAPHIC_DATA][PERSON_NAME] - 109074 - 25 set - PRIORIDADE - CO…"
type textarea "x"
type textarea "[PERSON_NAME][GEOGRAPHIC_DATA][PERSON_NAME] - 109074 - 25 set - PRIORIDADE - [P…"
type textarea "x"
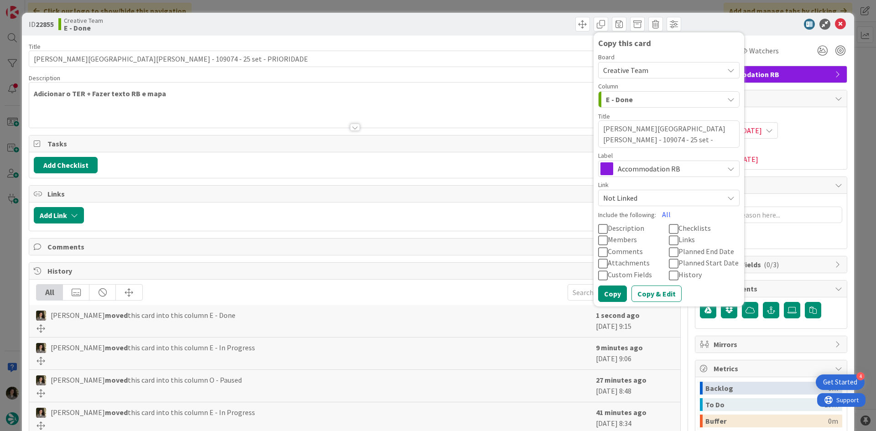
type textarea "[PERSON_NAME][GEOGRAPHIC_DATA][PERSON_NAME] - 109074 - 25 set - PRIORIDADE - CO…"
type textarea "x"
type textarea "[PERSON_NAME][GEOGRAPHIC_DATA][PERSON_NAME] - 109074 - 25 set - PRIORIDADE - CO…"
type textarea "x"
type textarea "[PERSON_NAME][GEOGRAPHIC_DATA][PERSON_NAME] - 109074 - 25 set - PRIORIDADE - CO…"
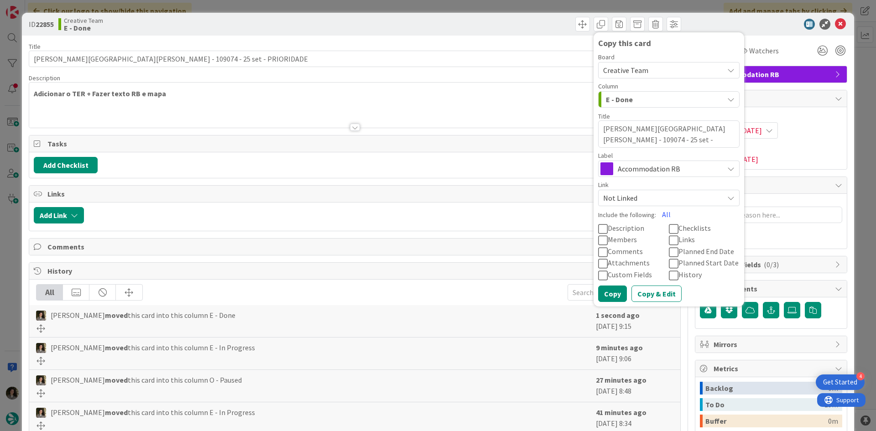
type textarea "x"
type textarea "[PERSON_NAME][GEOGRAPHIC_DATA][PERSON_NAME] - 109074 - 25 set - PRIORIDADE - CO…"
type textarea "x"
type textarea "[PERSON_NAME][GEOGRAPHIC_DATA][PERSON_NAME] - 109074 - 25 set - PRIORIDADE - CO…"
type textarea "x"
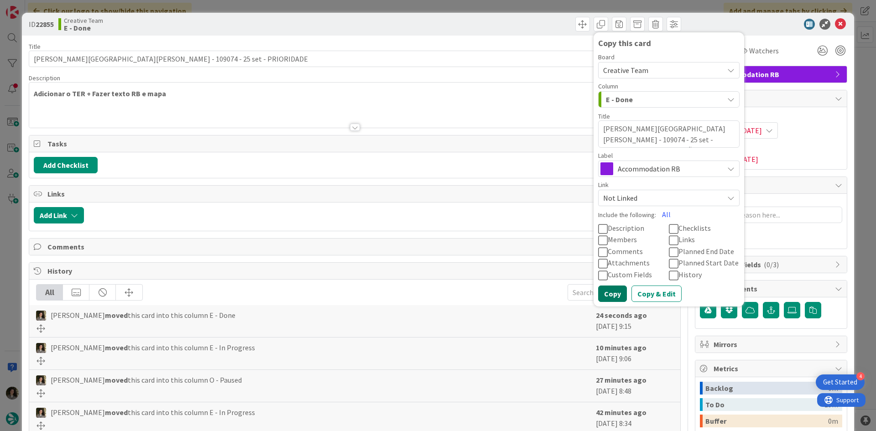
type textarea "[PERSON_NAME][GEOGRAPHIC_DATA][PERSON_NAME] - 109074 - 25 set - PRIORIDADE - CO…"
click at [603, 291] on button "Copy" at bounding box center [612, 294] width 29 height 16
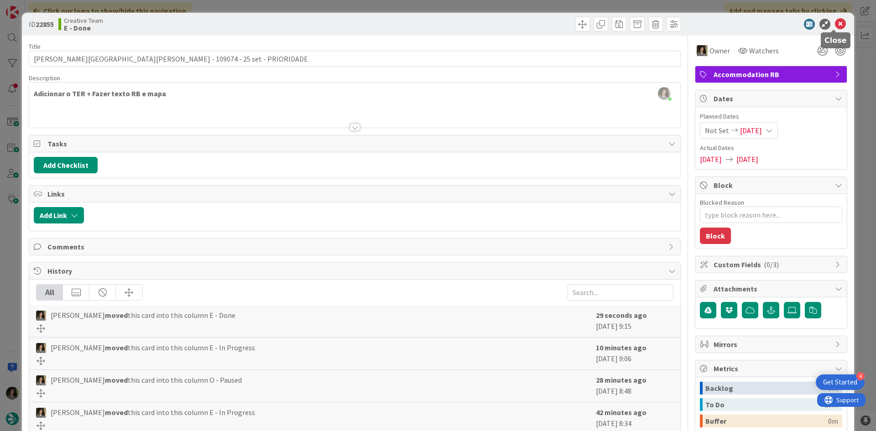
click at [836, 21] on icon at bounding box center [840, 24] width 11 height 11
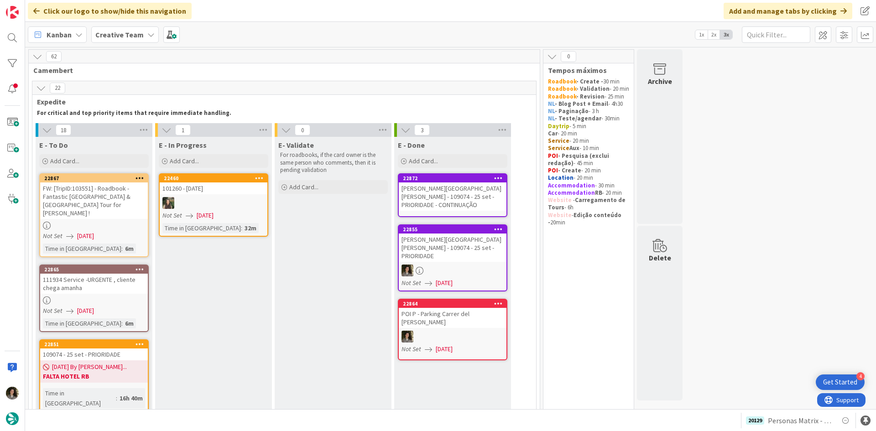
click at [435, 187] on div "[PERSON_NAME][GEOGRAPHIC_DATA][PERSON_NAME] - 109074 - 25 set - PRIORIDADE - CO…" at bounding box center [453, 196] width 108 height 28
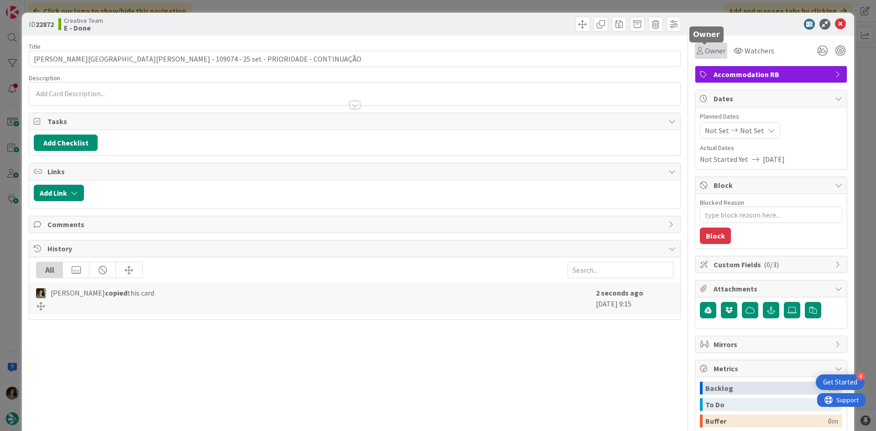
click at [705, 47] on span "Owner" at bounding box center [715, 50] width 21 height 11
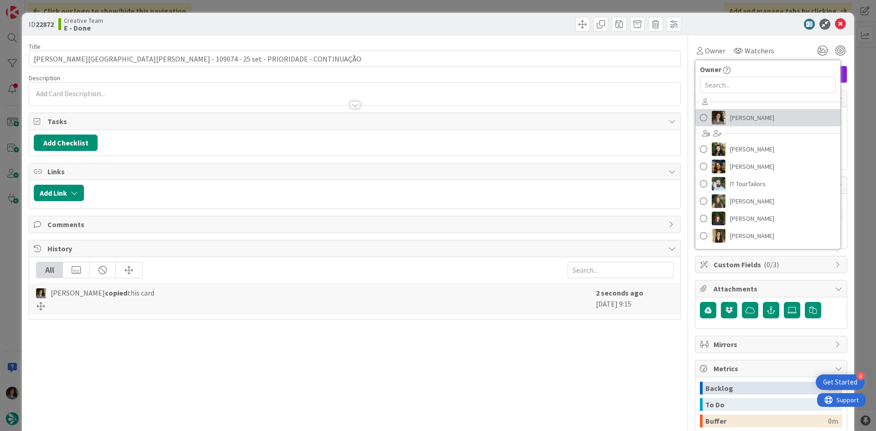
click at [740, 120] on span "[PERSON_NAME]" at bounding box center [752, 118] width 44 height 14
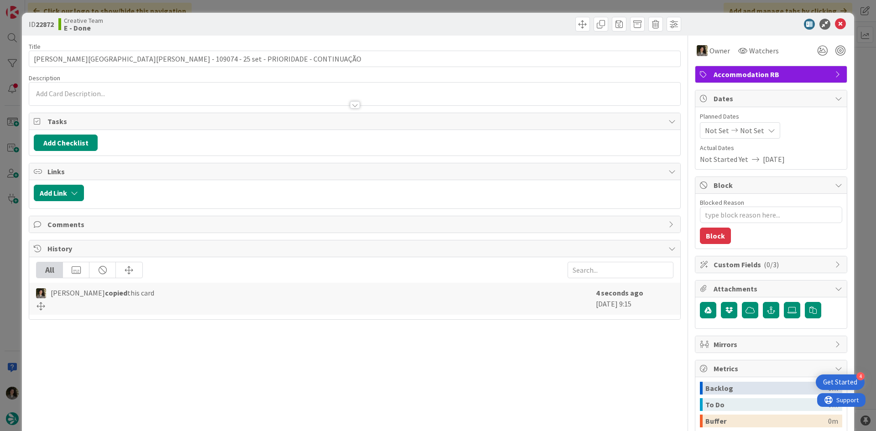
type textarea "x"
click at [753, 131] on span "Not Set" at bounding box center [752, 130] width 24 height 11
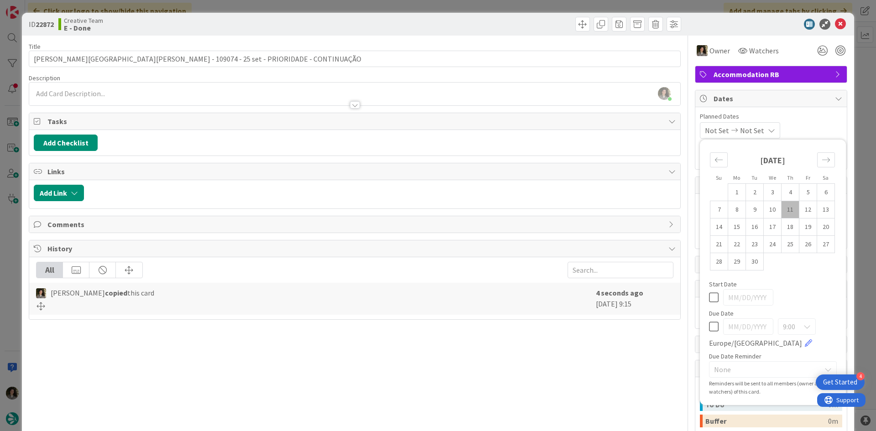
click at [709, 328] on icon at bounding box center [714, 326] width 10 height 11
type input "[DATE]"
click at [499, 369] on div "Title 64 / 128 [PERSON_NAME][GEOGRAPHIC_DATA][PERSON_NAME] - 109074 - 25 set - …" at bounding box center [355, 284] width 652 height 497
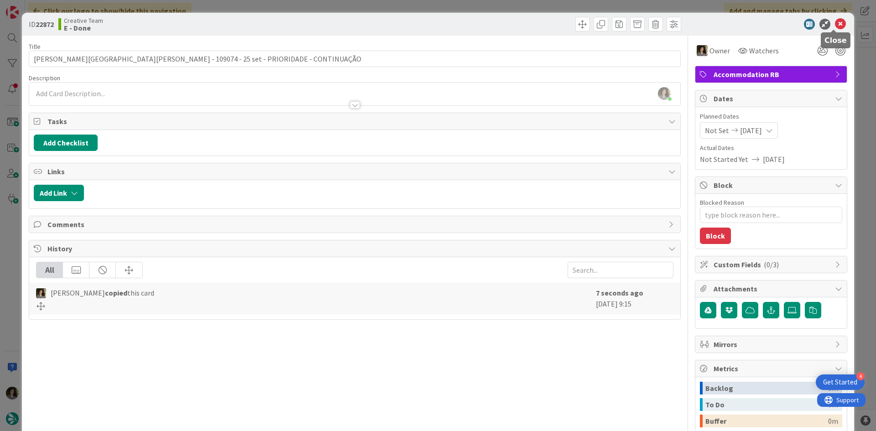
click at [835, 21] on icon at bounding box center [840, 24] width 11 height 11
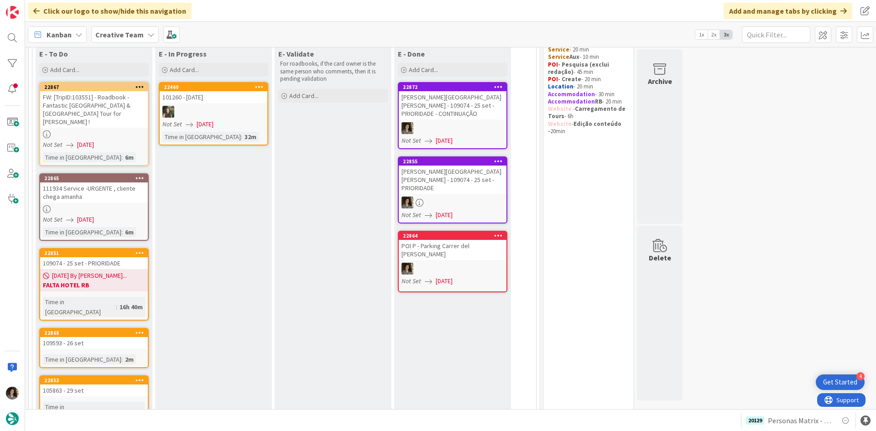
scroll to position [46, 0]
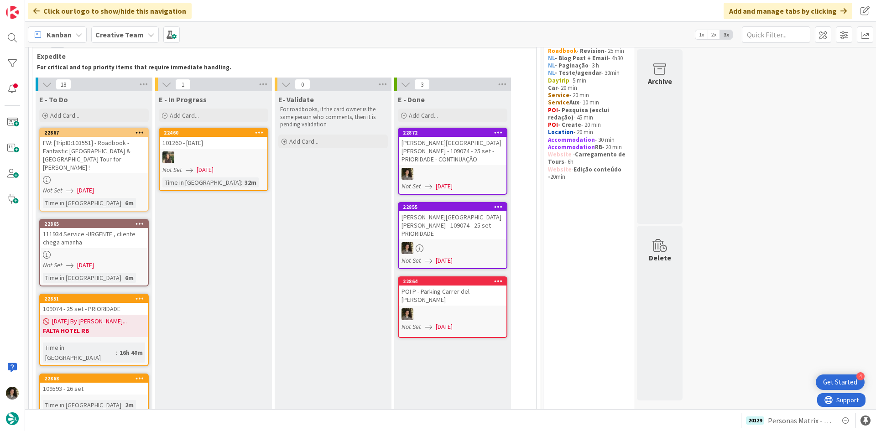
click at [116, 235] on div "111934 Service -URGENTE , cliente chega amanha" at bounding box center [94, 238] width 108 height 20
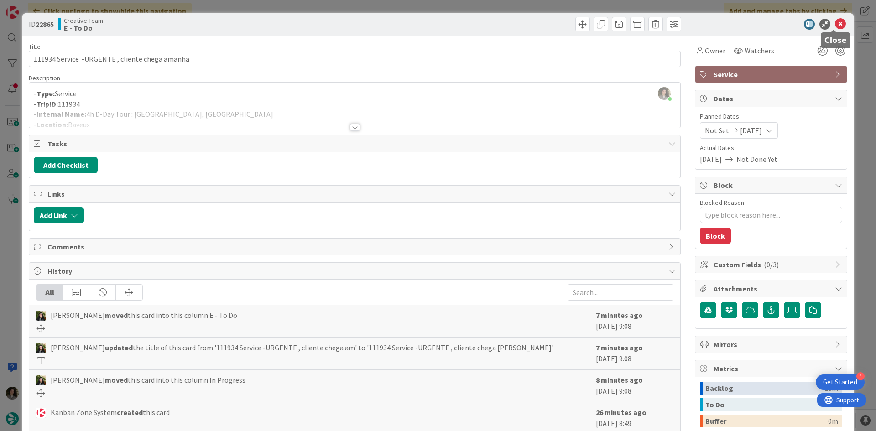
click at [835, 28] on icon at bounding box center [840, 24] width 11 height 11
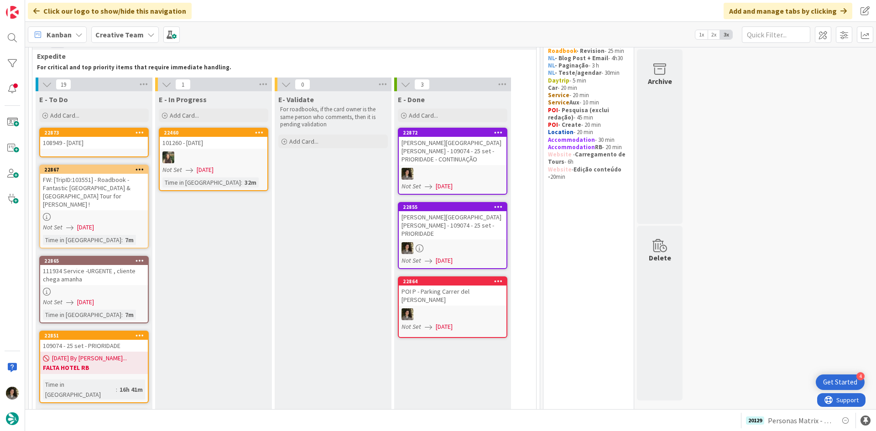
click at [102, 184] on div "FW: [TripID:103551] - Roadbook - Fantastic [GEOGRAPHIC_DATA] & [GEOGRAPHIC_DATA…" at bounding box center [94, 192] width 108 height 36
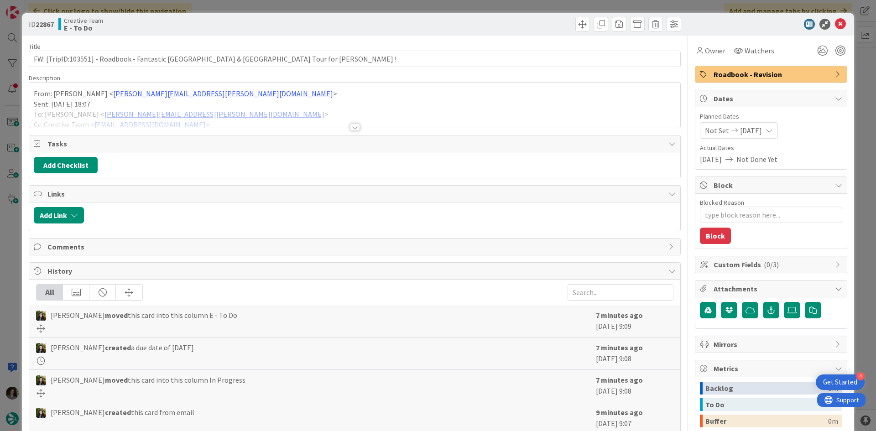
click at [350, 128] on div at bounding box center [355, 127] width 10 height 7
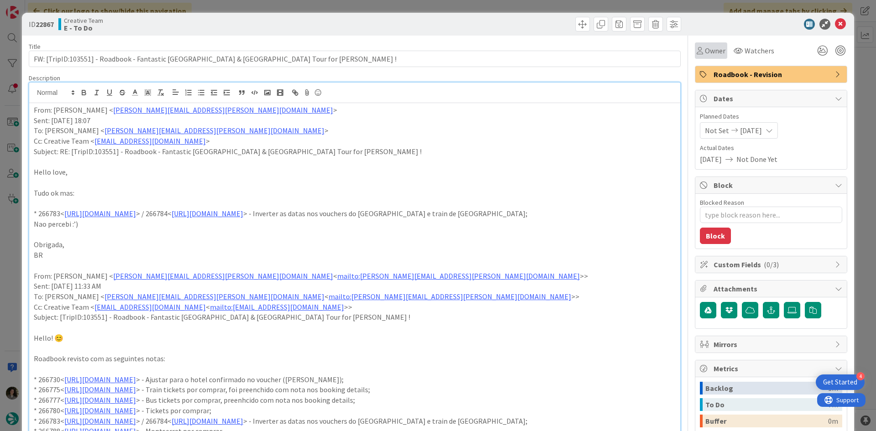
click at [697, 54] on div "Owner" at bounding box center [711, 50] width 29 height 11
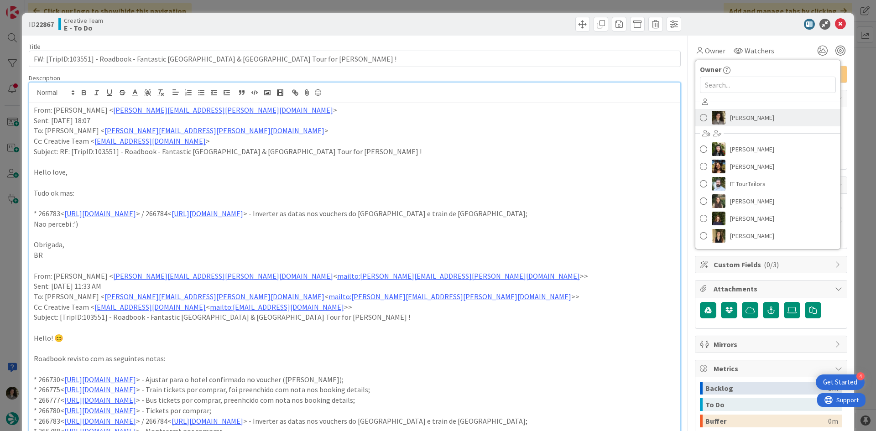
click at [737, 110] on link "[PERSON_NAME]" at bounding box center [767, 117] width 145 height 17
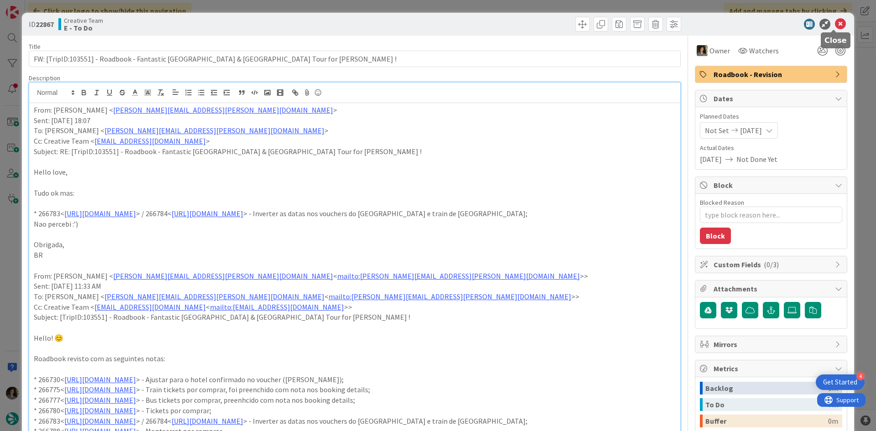
click at [837, 23] on icon at bounding box center [840, 24] width 11 height 11
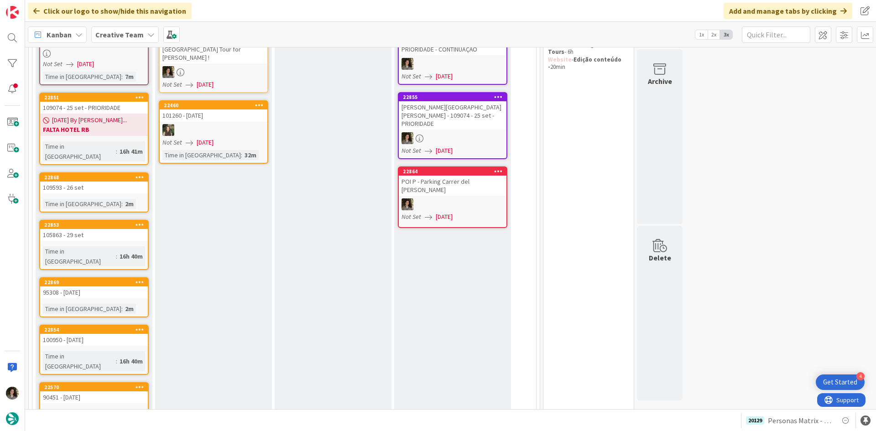
scroll to position [110, 0]
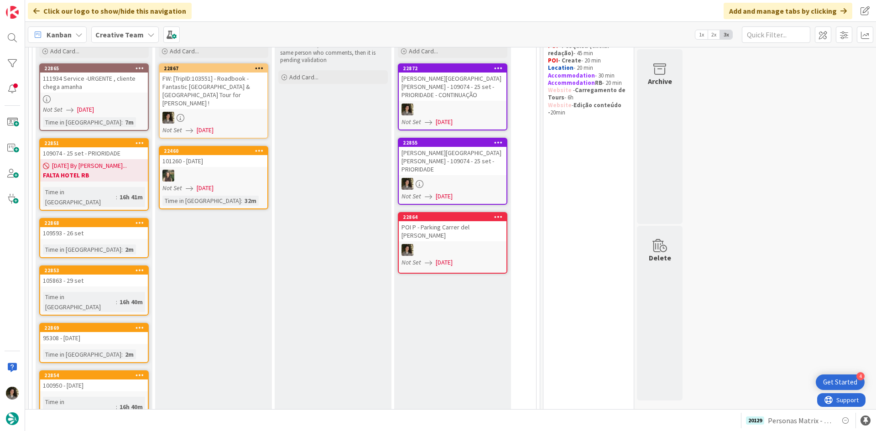
click at [117, 150] on div "109074 - 25 set - PRIORIDADE" at bounding box center [94, 153] width 108 height 12
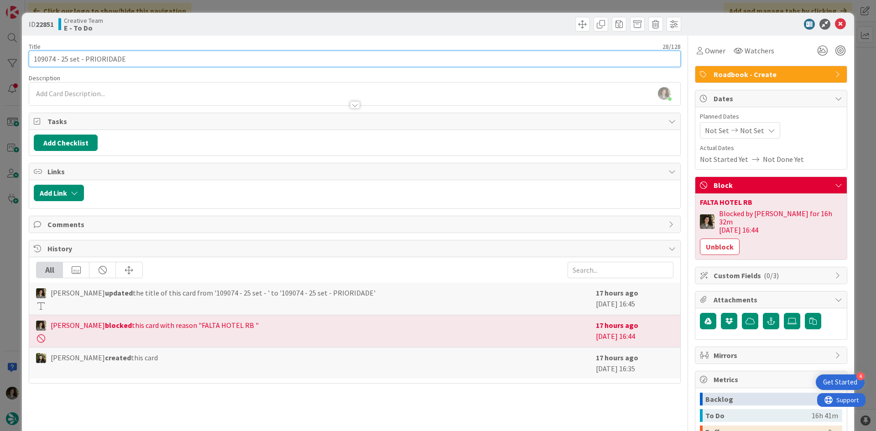
drag, startPoint x: 54, startPoint y: 60, endPoint x: 21, endPoint y: 60, distance: 33.3
click at [21, 60] on div "ID 22851 Creative Team E - To Do Title 28 / 128 109074 - 25 set - PRIORIDADE De…" at bounding box center [438, 215] width 876 height 431
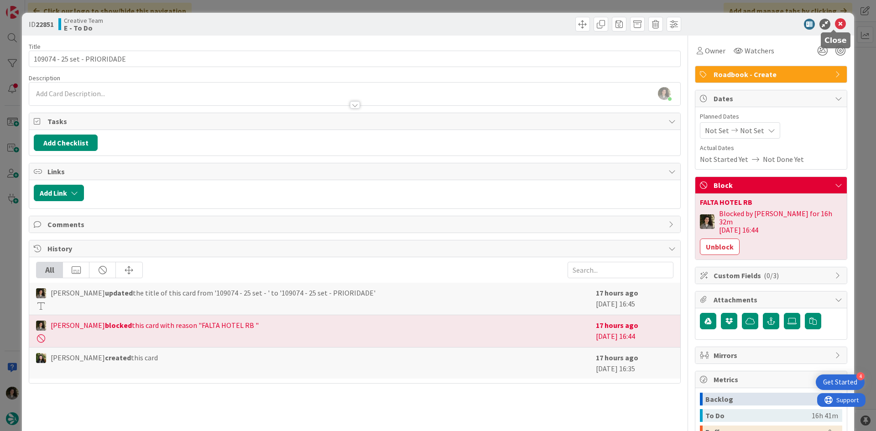
click at [837, 21] on icon at bounding box center [840, 24] width 11 height 11
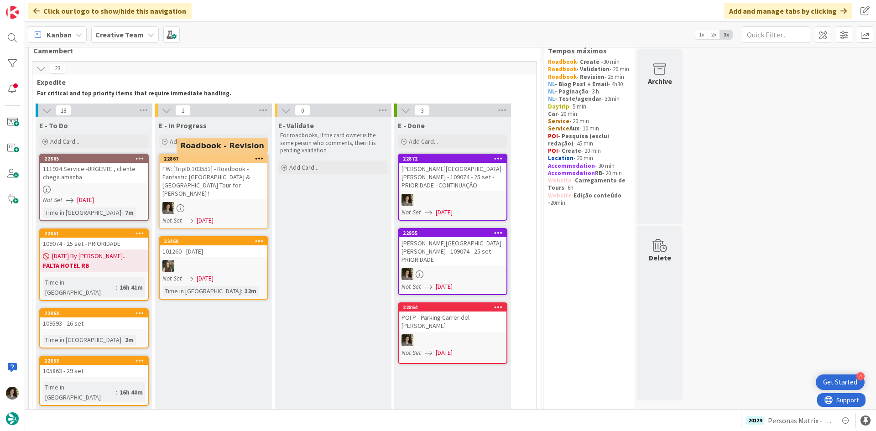
scroll to position [19, 0]
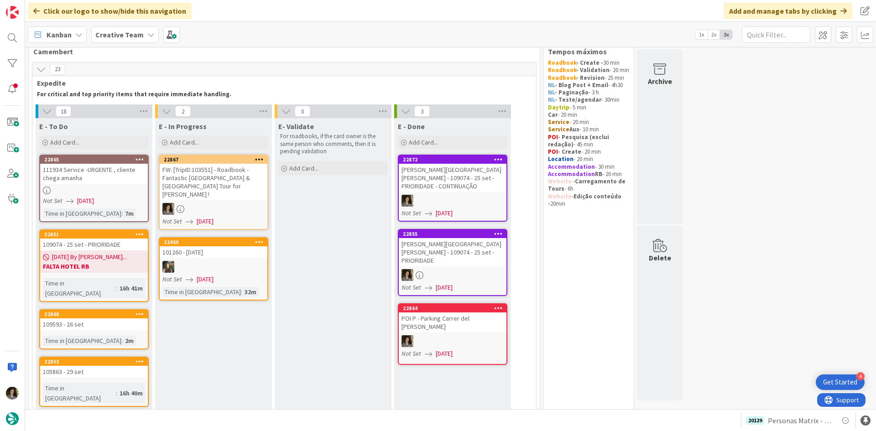
click at [223, 192] on div "FW: [TripID:103551] - Roadbook - Fantastic [GEOGRAPHIC_DATA] & [GEOGRAPHIC_DATA…" at bounding box center [214, 182] width 108 height 36
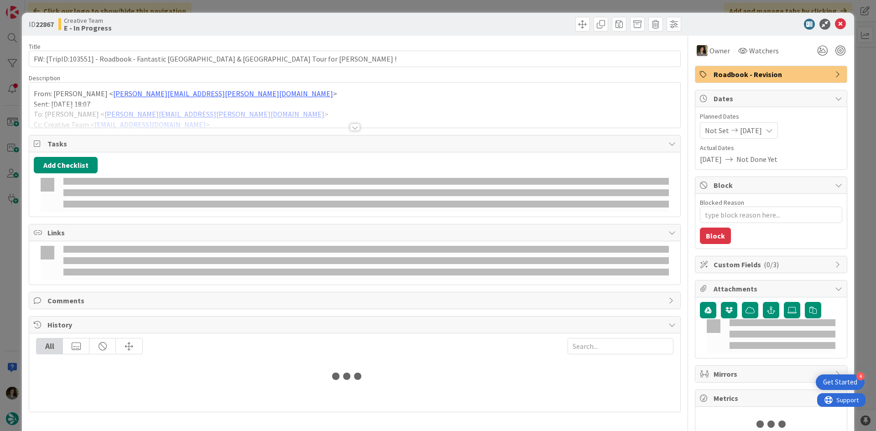
click at [223, 191] on div at bounding box center [365, 192] width 605 height 7
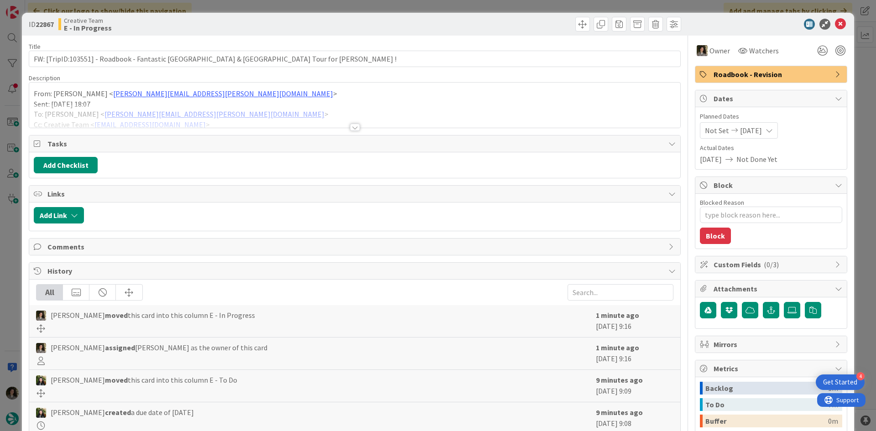
click at [345, 126] on div at bounding box center [354, 115] width 651 height 23
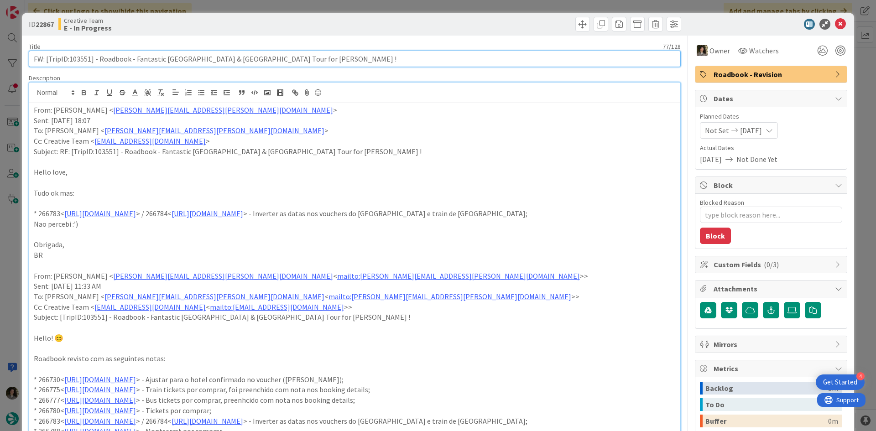
drag, startPoint x: 91, startPoint y: 59, endPoint x: 68, endPoint y: 58, distance: 22.4
click at [68, 58] on input "FW: [TripID:103551] - Roadbook - Fantastic [GEOGRAPHIC_DATA] & [GEOGRAPHIC_DATA…" at bounding box center [355, 59] width 652 height 16
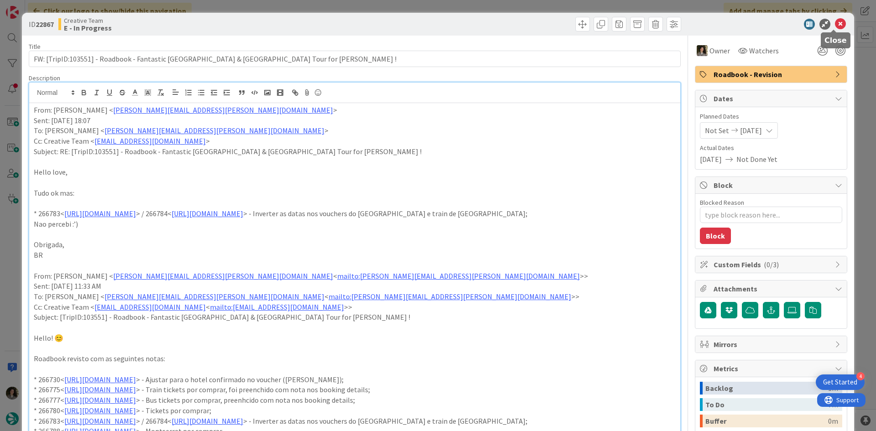
click at [835, 23] on icon at bounding box center [840, 24] width 11 height 11
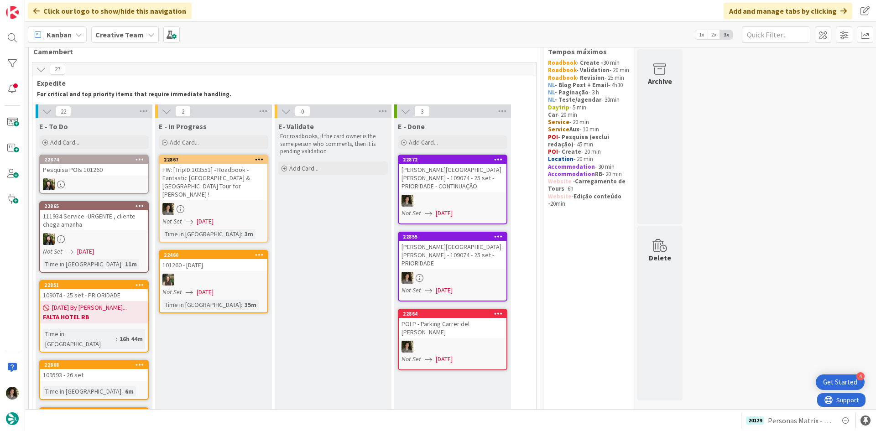
click at [244, 217] on div "Not Set [DATE]" at bounding box center [214, 222] width 105 height 10
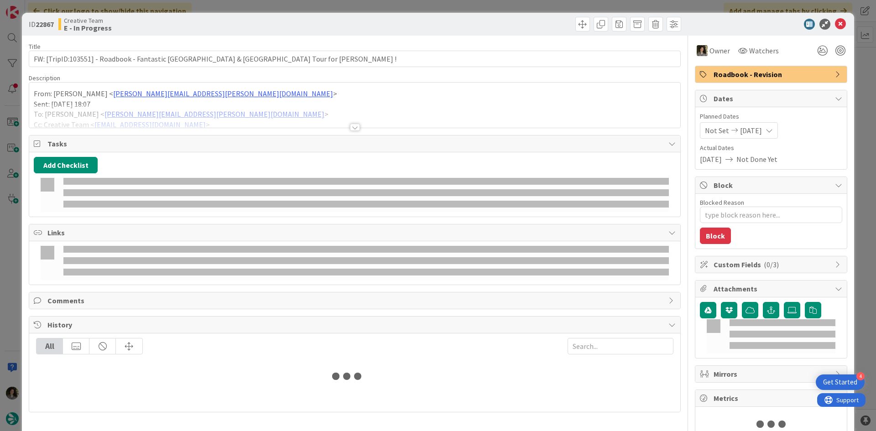
type textarea "x"
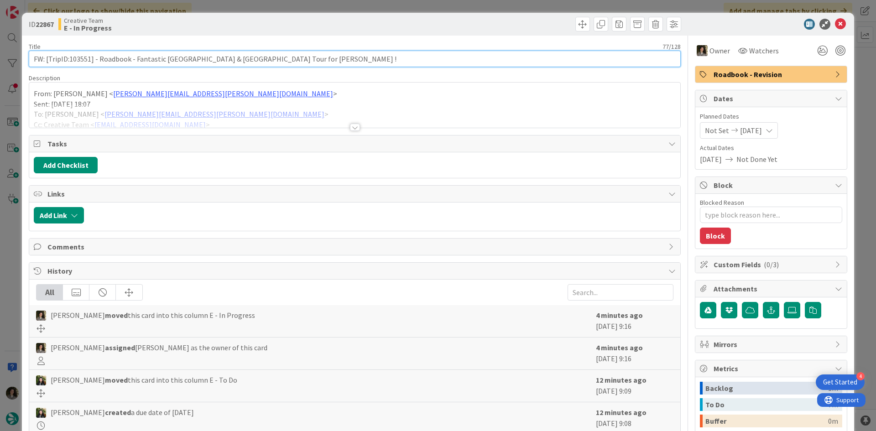
click at [153, 60] on input "FW: [TripID:103551] - Roadbook - Fantastic [GEOGRAPHIC_DATA] & [GEOGRAPHIC_DATA…" at bounding box center [355, 59] width 652 height 16
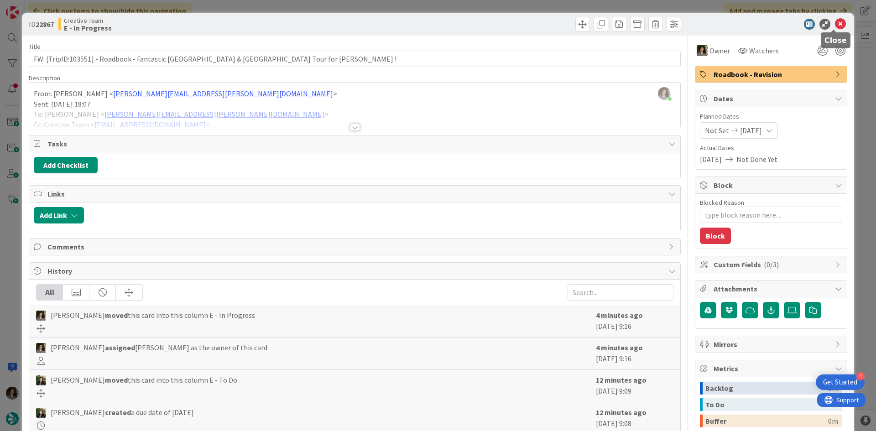
click at [835, 24] on icon at bounding box center [840, 24] width 11 height 11
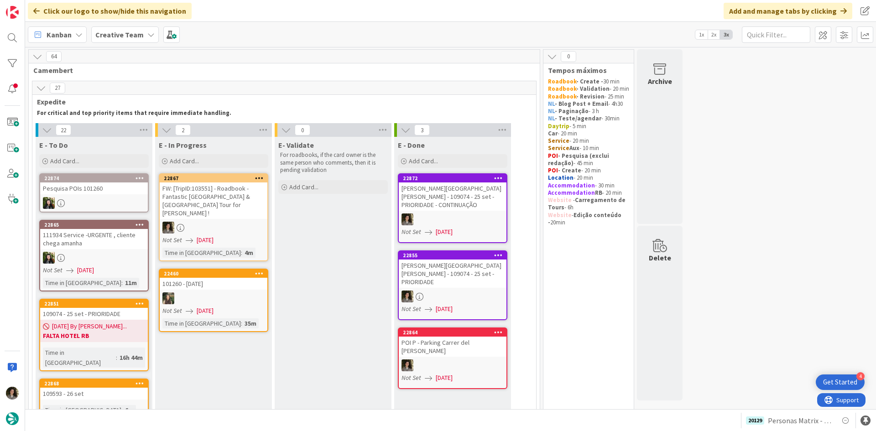
scroll to position [46, 0]
